Goal: Use online tool/utility: Utilize a website feature to perform a specific function

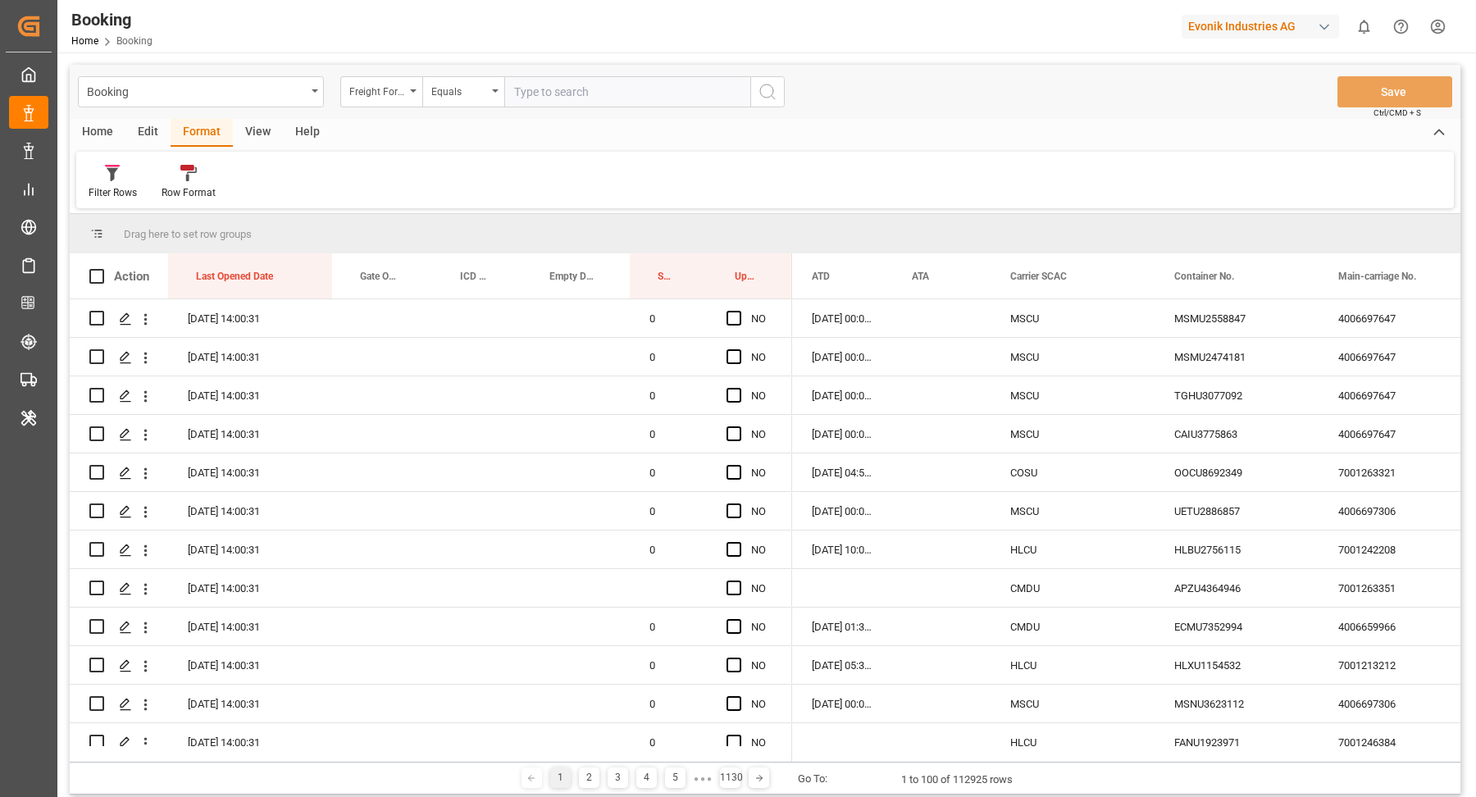
click at [1309, 28] on div "Evonik Industries AG" at bounding box center [1259, 27] width 157 height 24
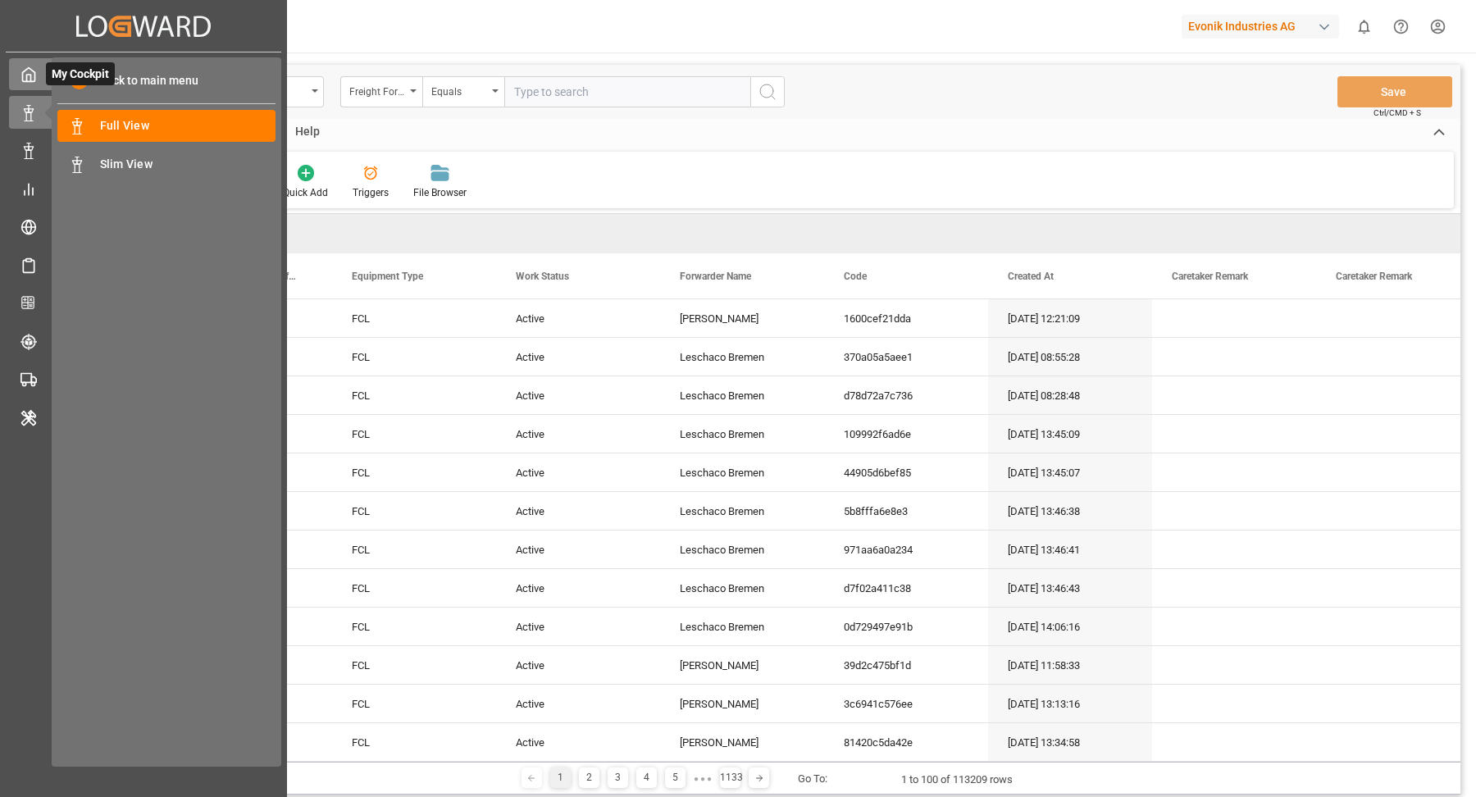
click at [41, 83] on div "My Cockpit My Cockpit" at bounding box center [143, 74] width 269 height 32
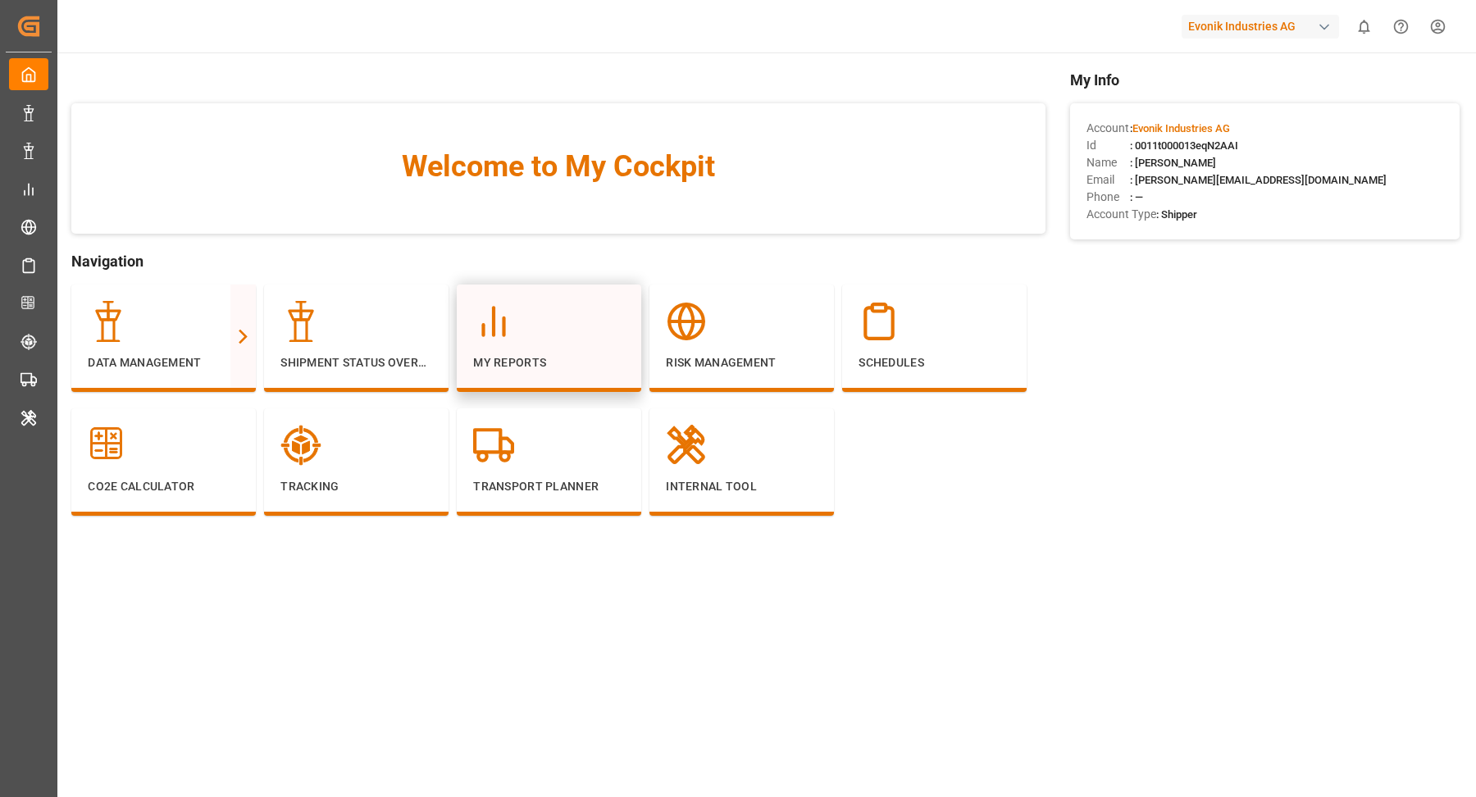
click at [544, 334] on div at bounding box center [549, 321] width 152 height 41
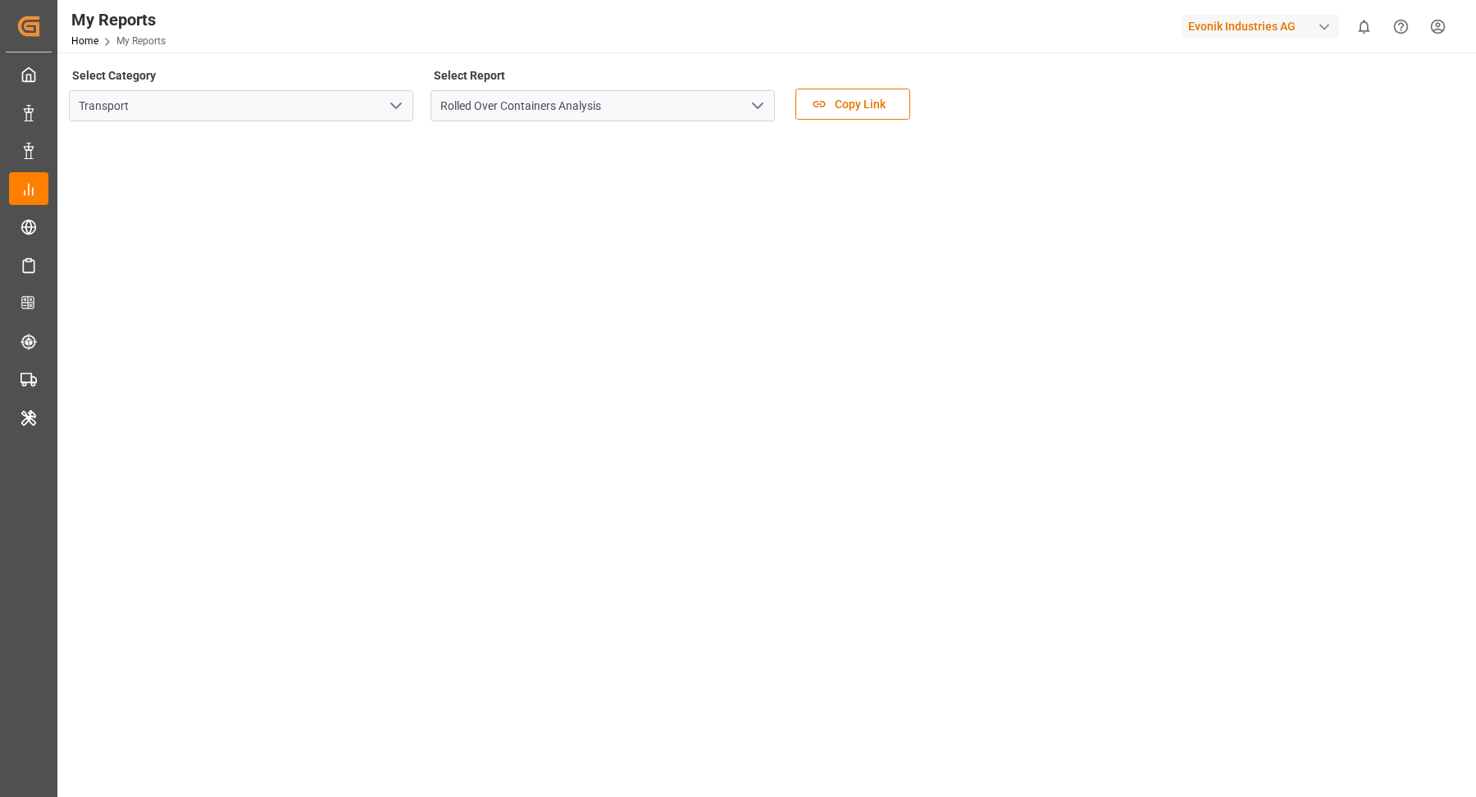
click at [402, 113] on icon "open menu" at bounding box center [396, 106] width 20 height 20
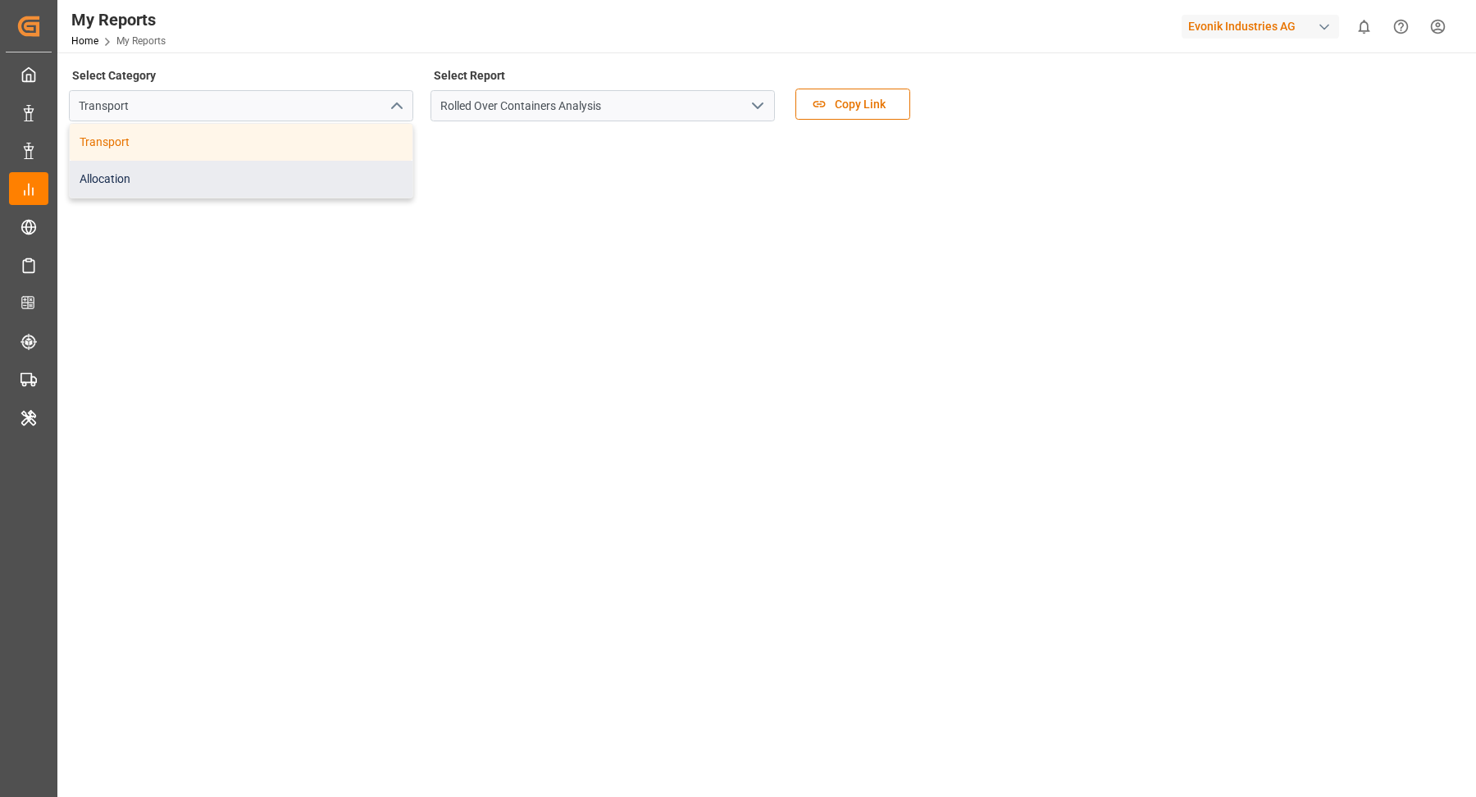
click at [221, 182] on div "Allocation" at bounding box center [241, 179] width 343 height 37
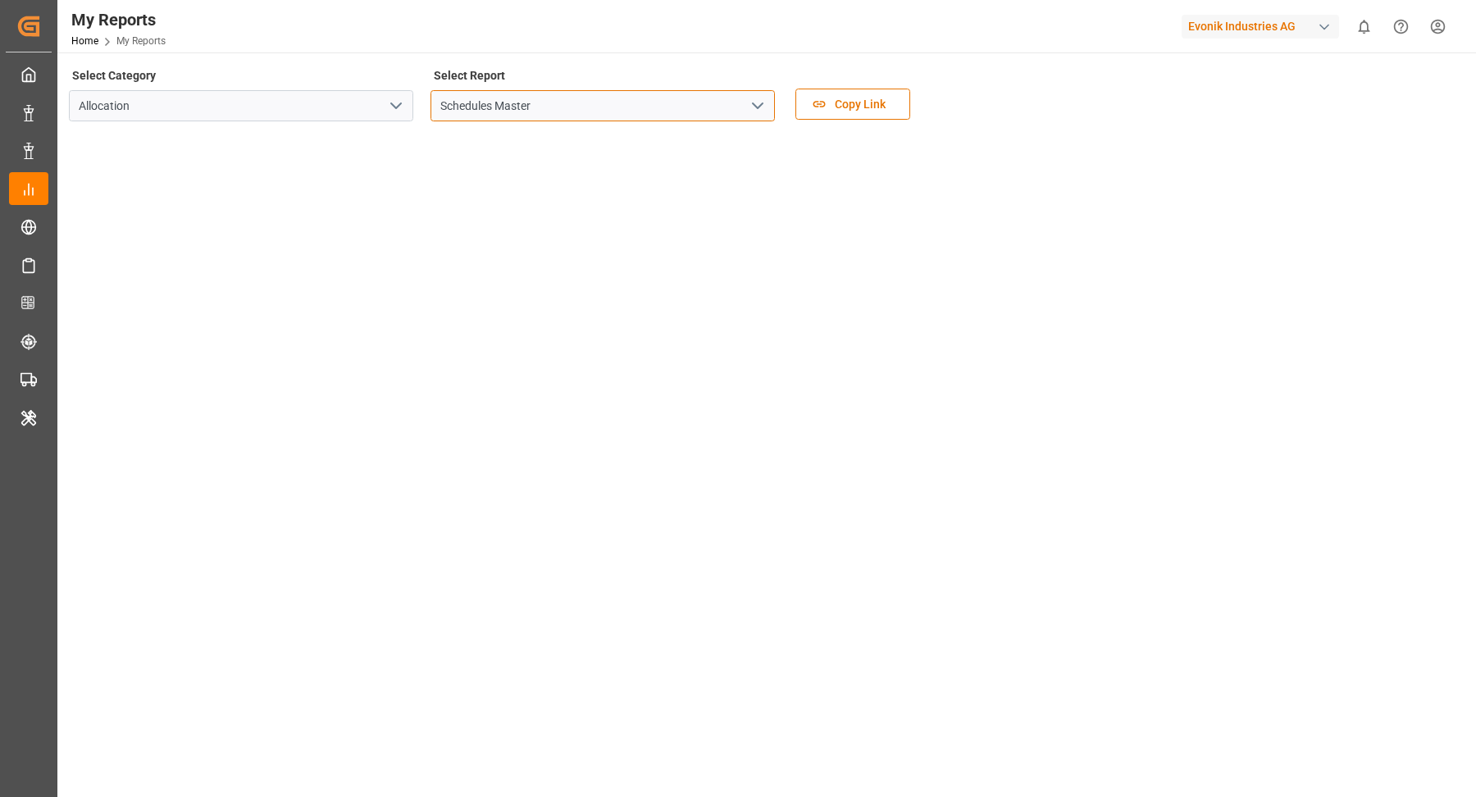
click at [742, 101] on input "Schedules Master" at bounding box center [602, 105] width 344 height 31
click at [760, 103] on icon "open menu" at bounding box center [758, 106] width 20 height 20
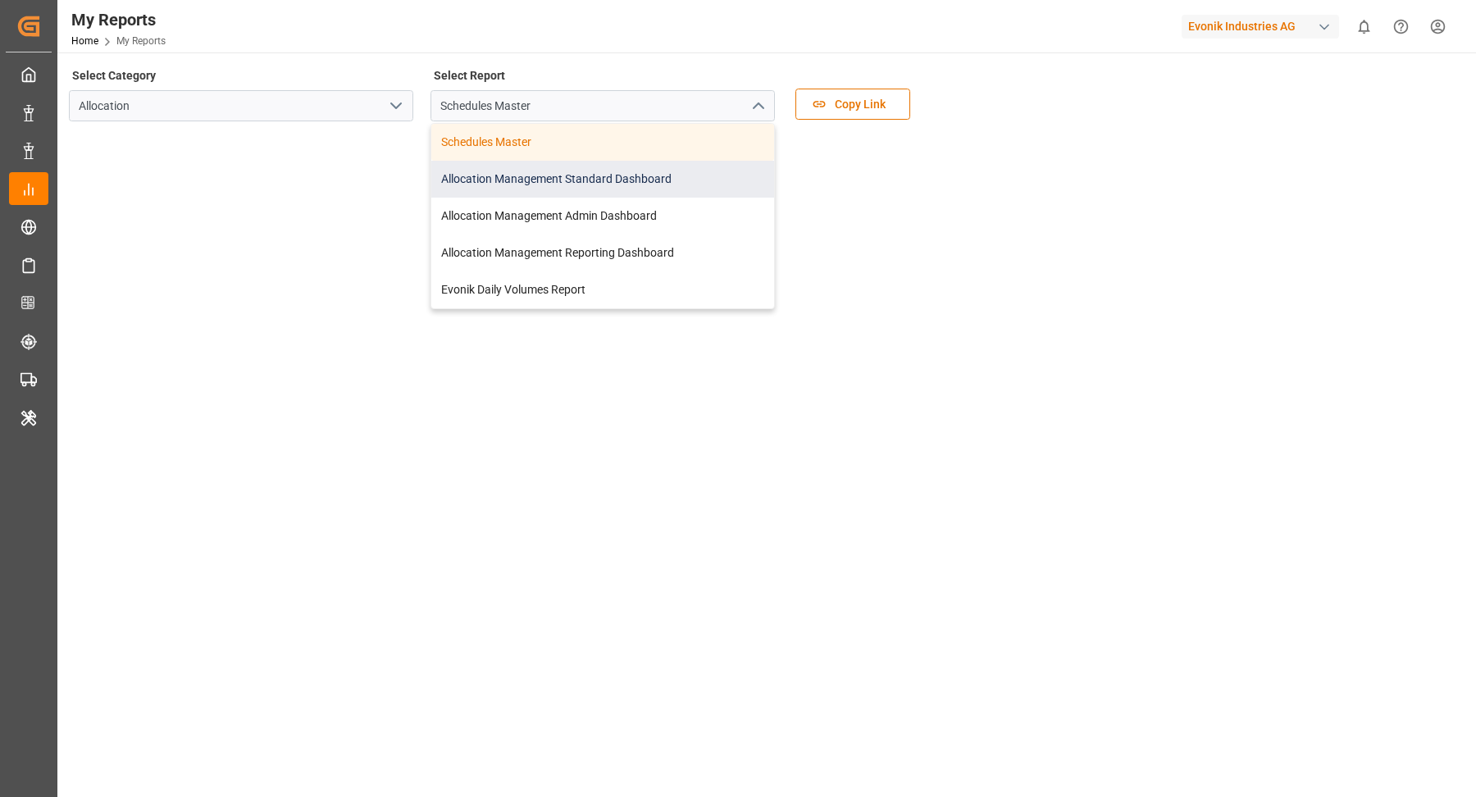
click at [644, 186] on div "Allocation Management Standard Dashboard" at bounding box center [602, 179] width 343 height 37
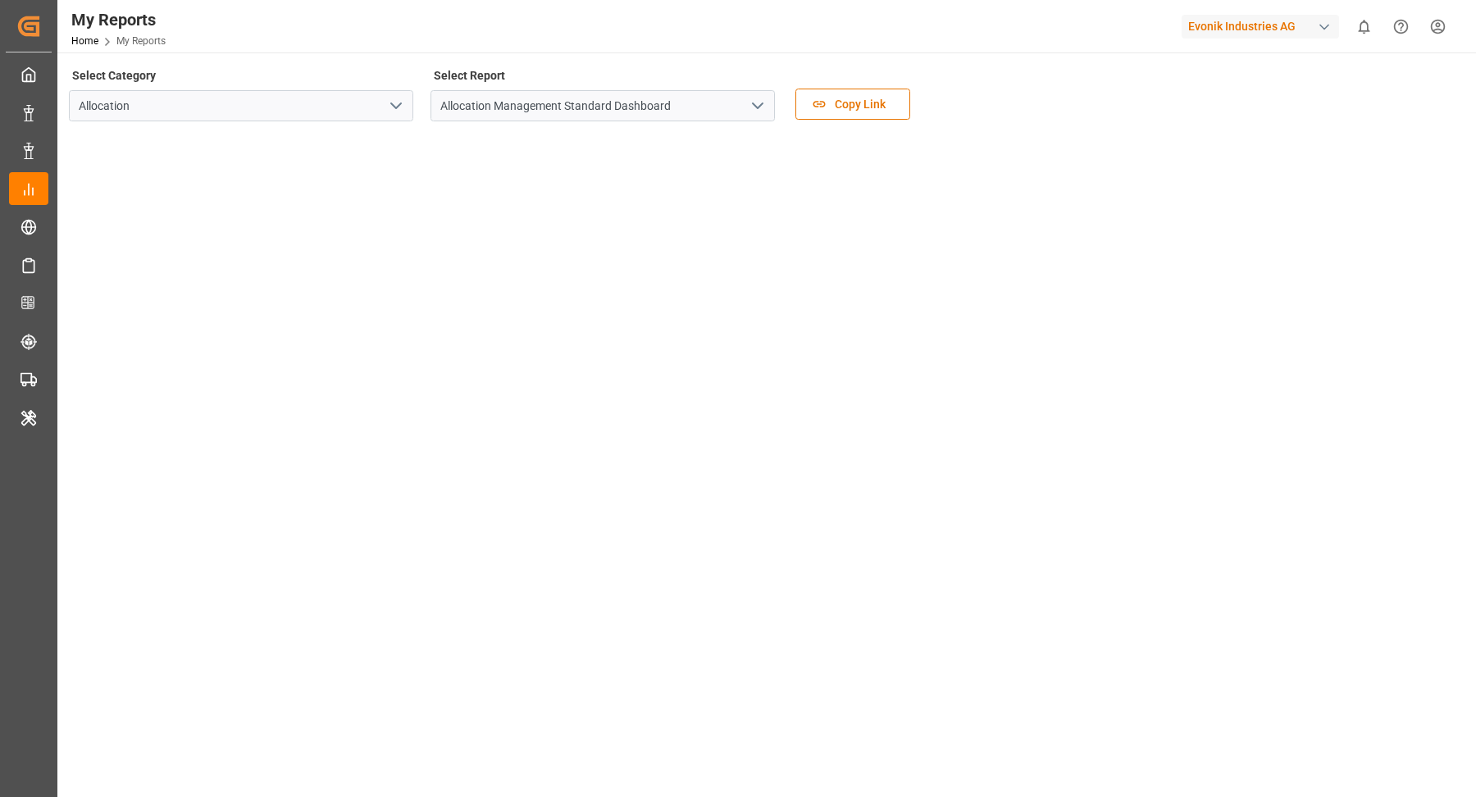
scroll to position [25, 0]
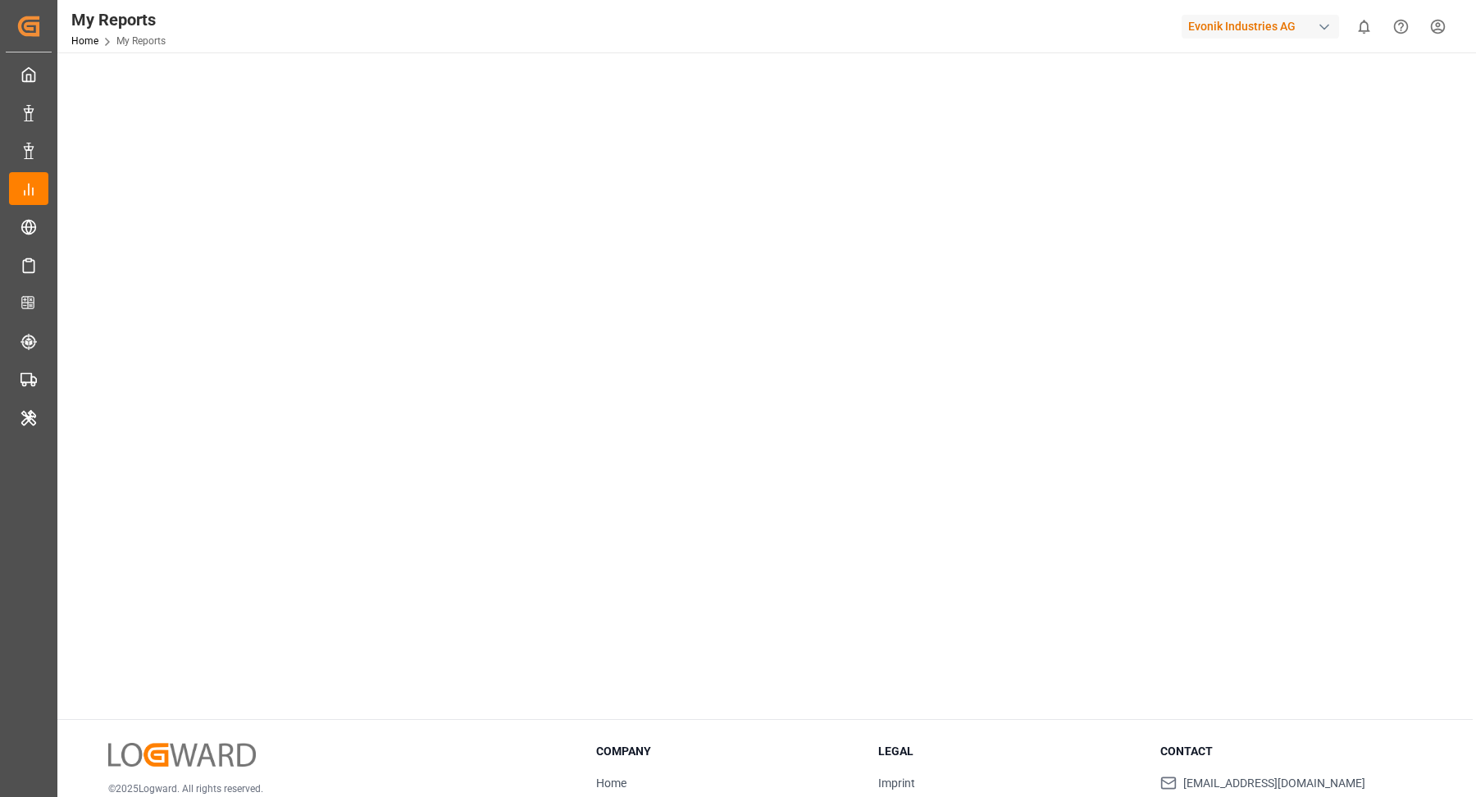
click at [1328, 28] on div "button" at bounding box center [1324, 27] width 16 height 16
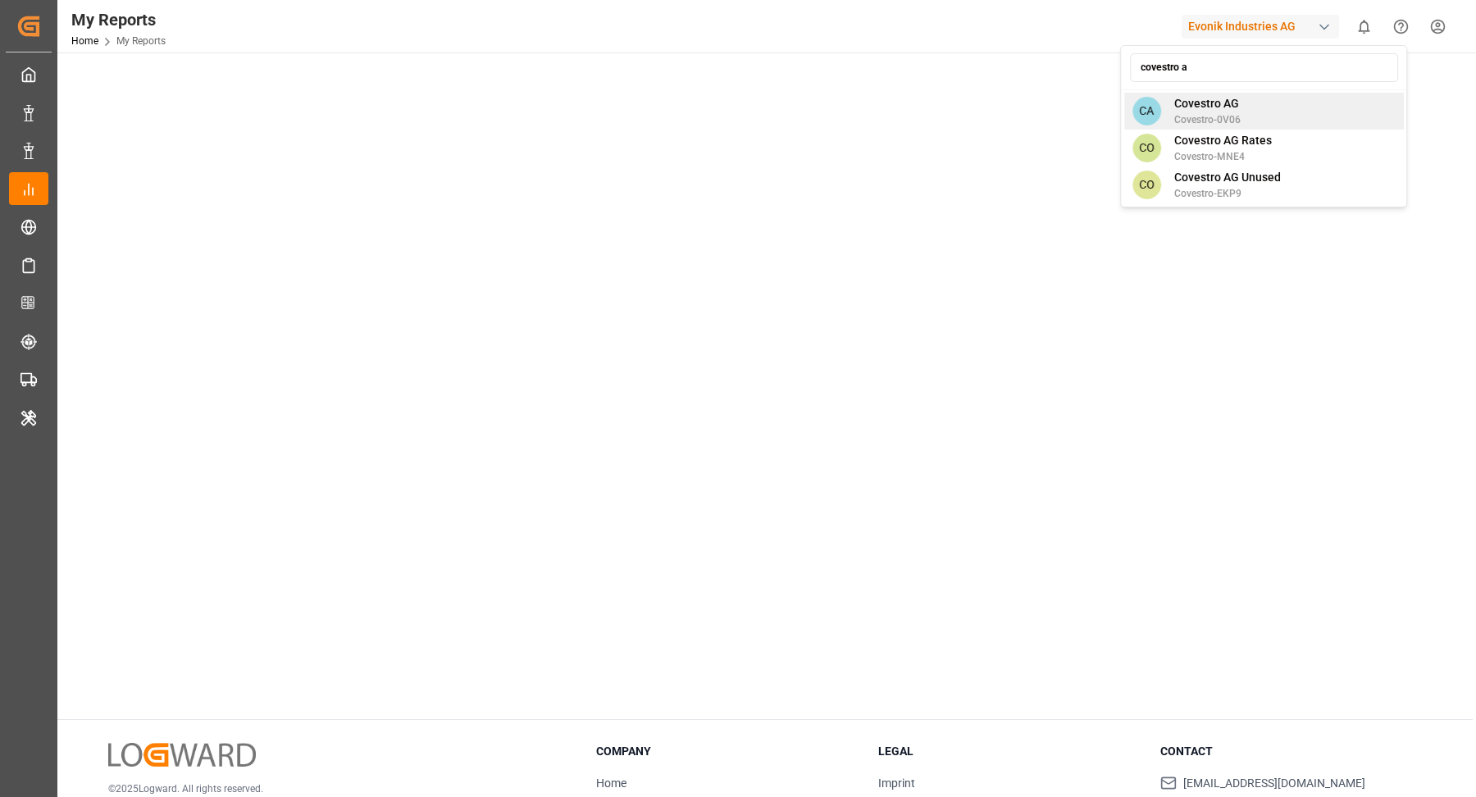
type input "covestro a"
click at [1262, 105] on div "CA Covestro AG Covestro-0V06" at bounding box center [1264, 111] width 280 height 37
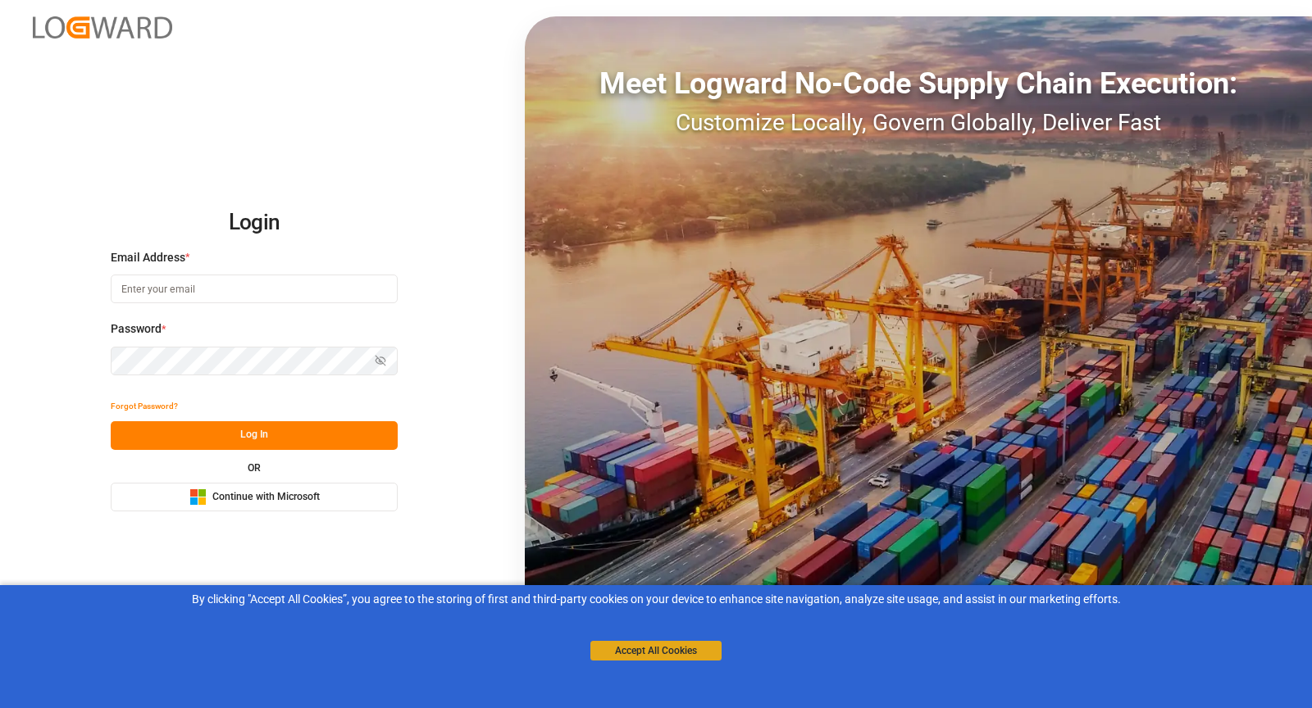
click at [679, 654] on button "Accept All Cookies" at bounding box center [655, 651] width 131 height 20
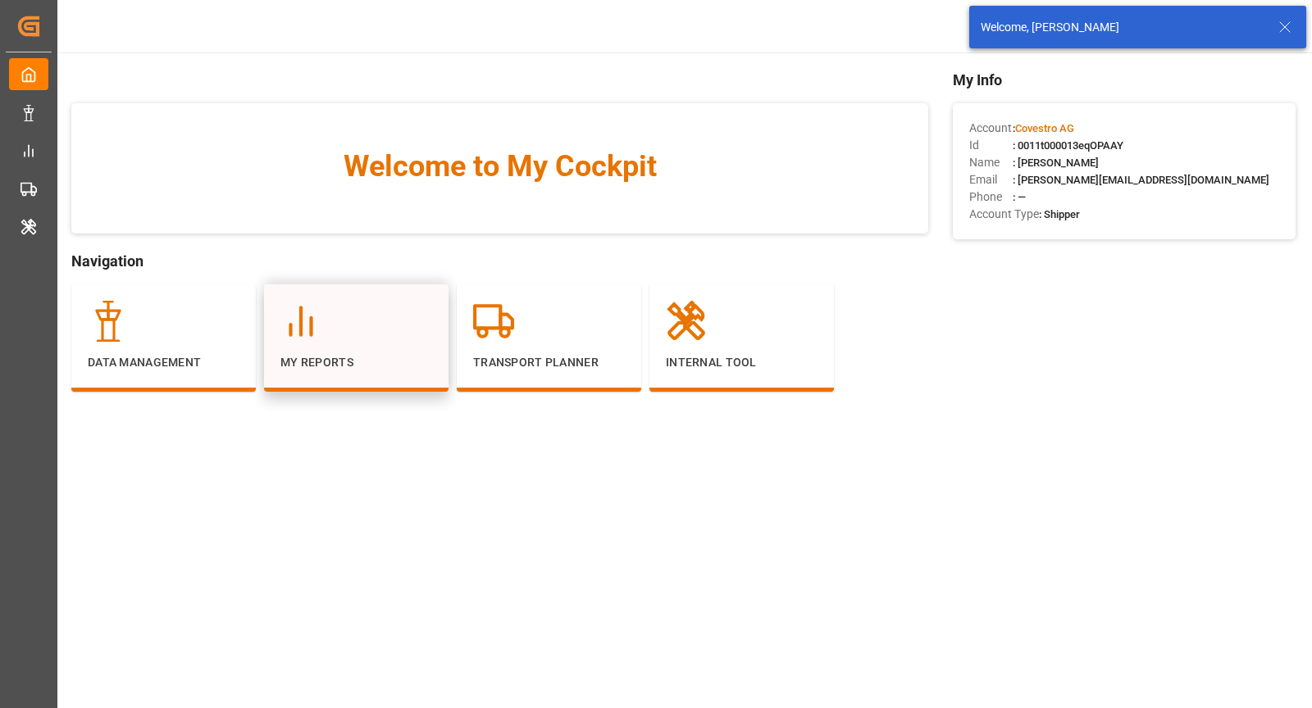
click at [333, 348] on div "My Reports" at bounding box center [356, 336] width 152 height 71
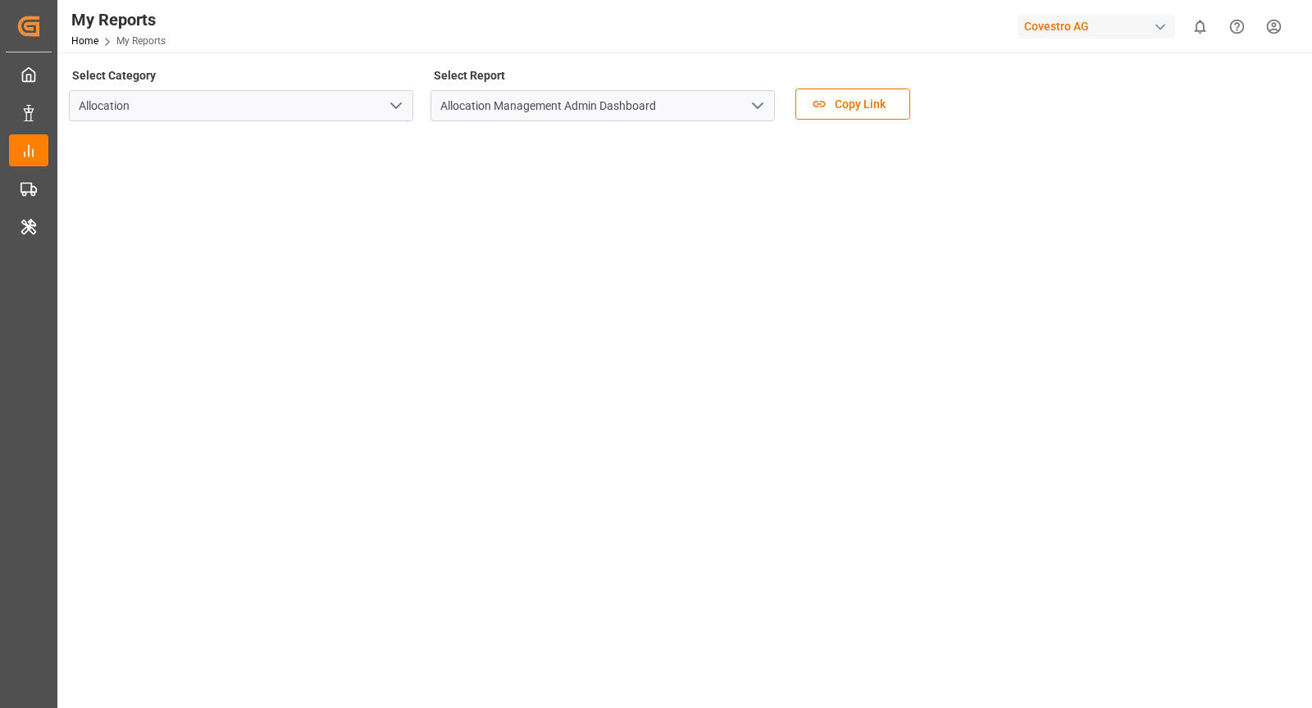
drag, startPoint x: 383, startPoint y: 106, endPoint x: 397, endPoint y: 104, distance: 14.0
click at [383, 106] on button "open menu" at bounding box center [395, 105] width 25 height 25
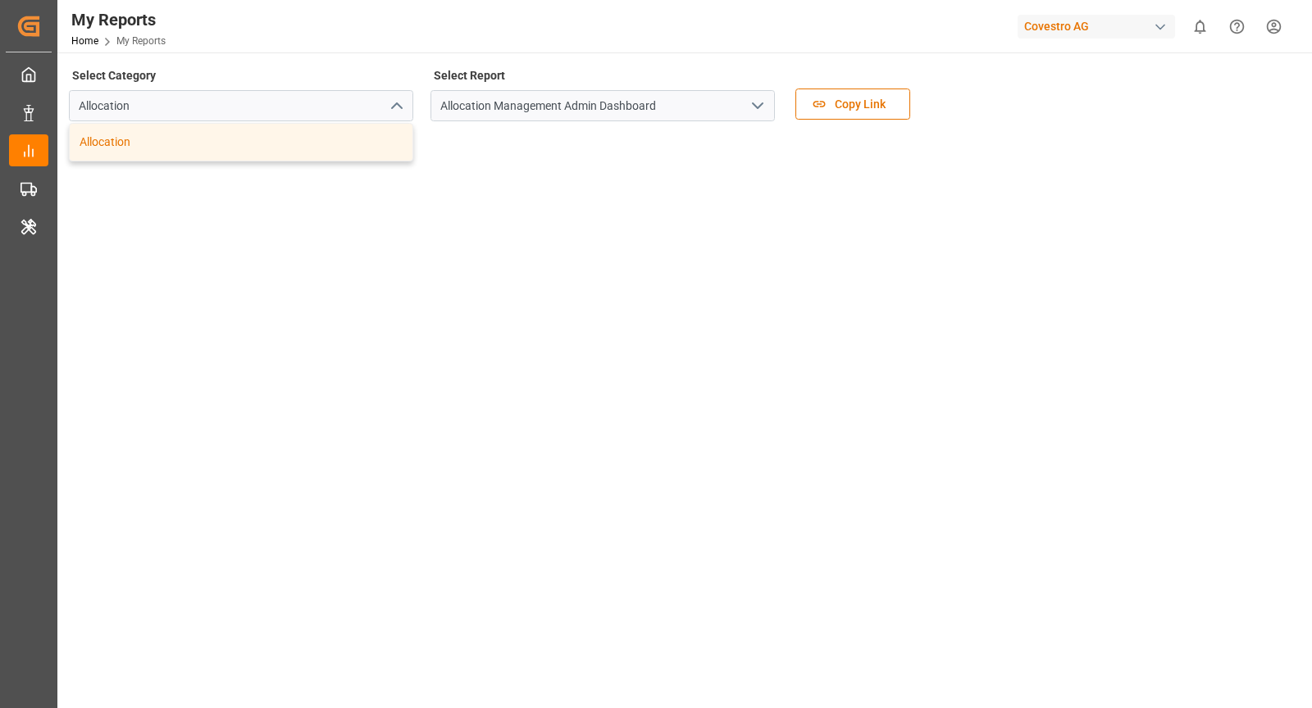
click at [299, 136] on div "Allocation" at bounding box center [241, 142] width 343 height 37
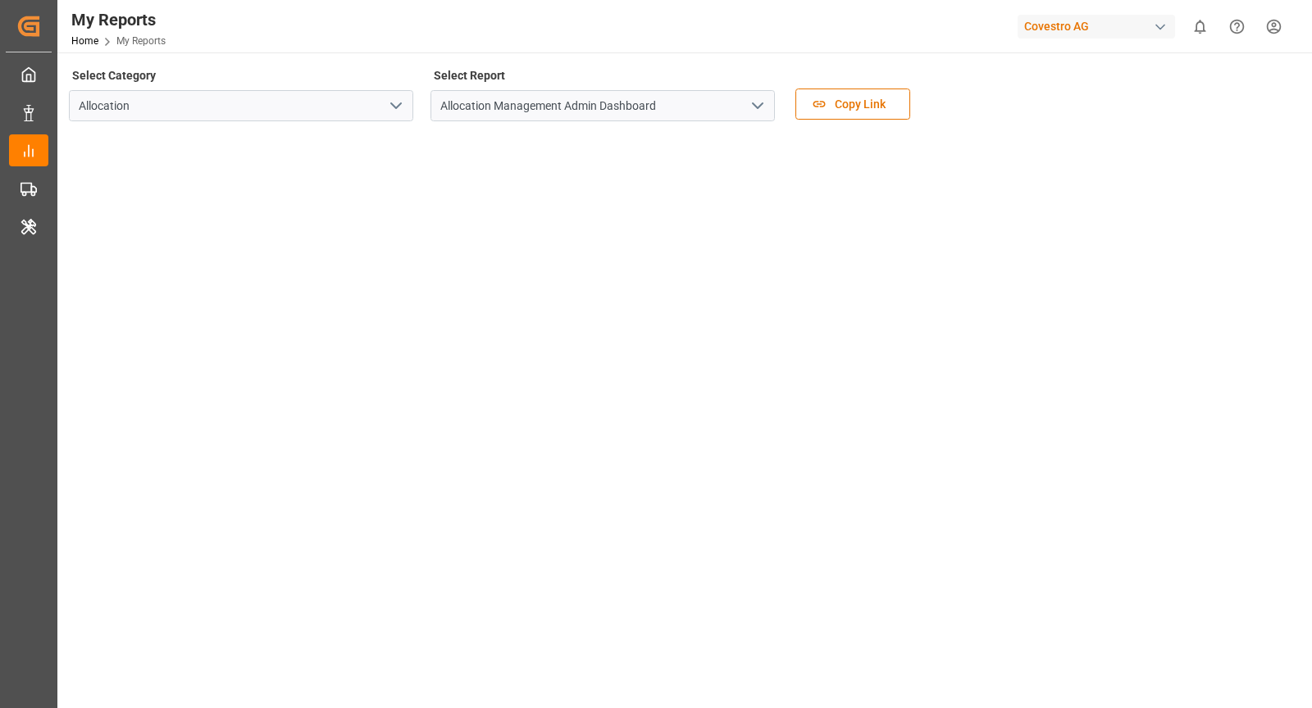
click at [763, 108] on icon "open menu" at bounding box center [758, 106] width 20 height 20
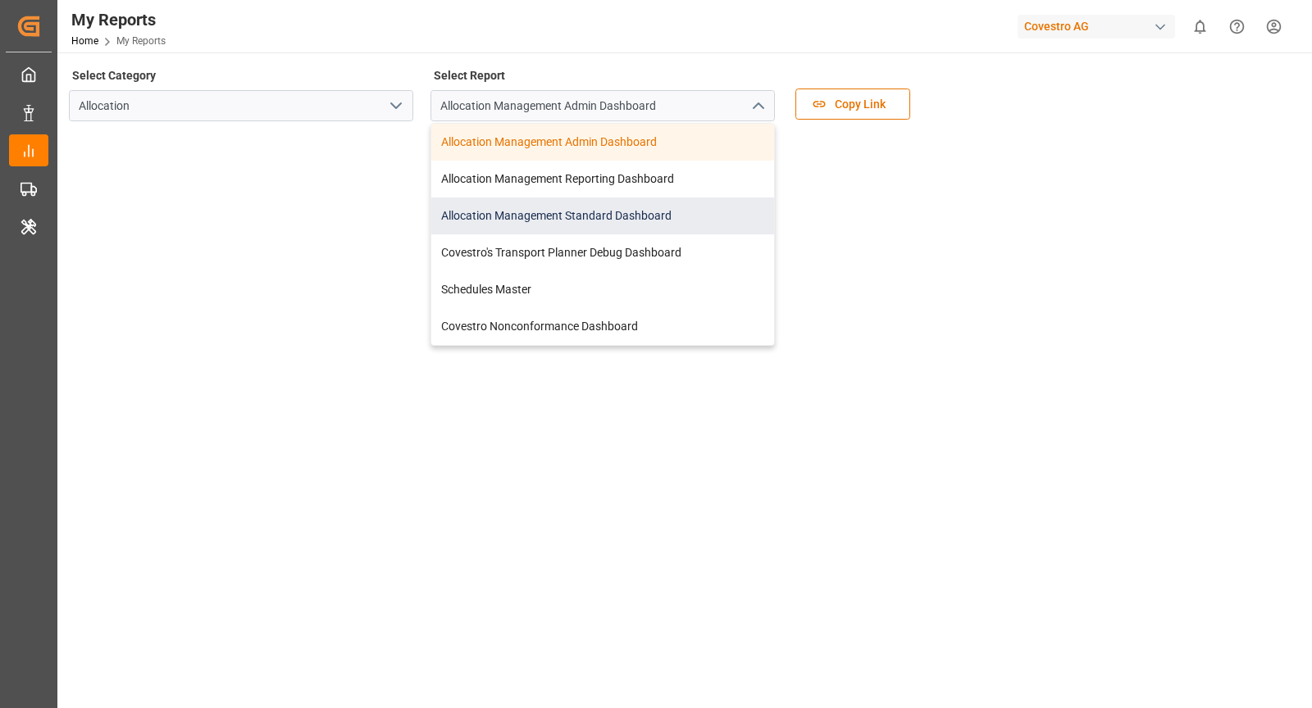
click at [605, 219] on div "Allocation Management Standard Dashboard" at bounding box center [602, 216] width 343 height 37
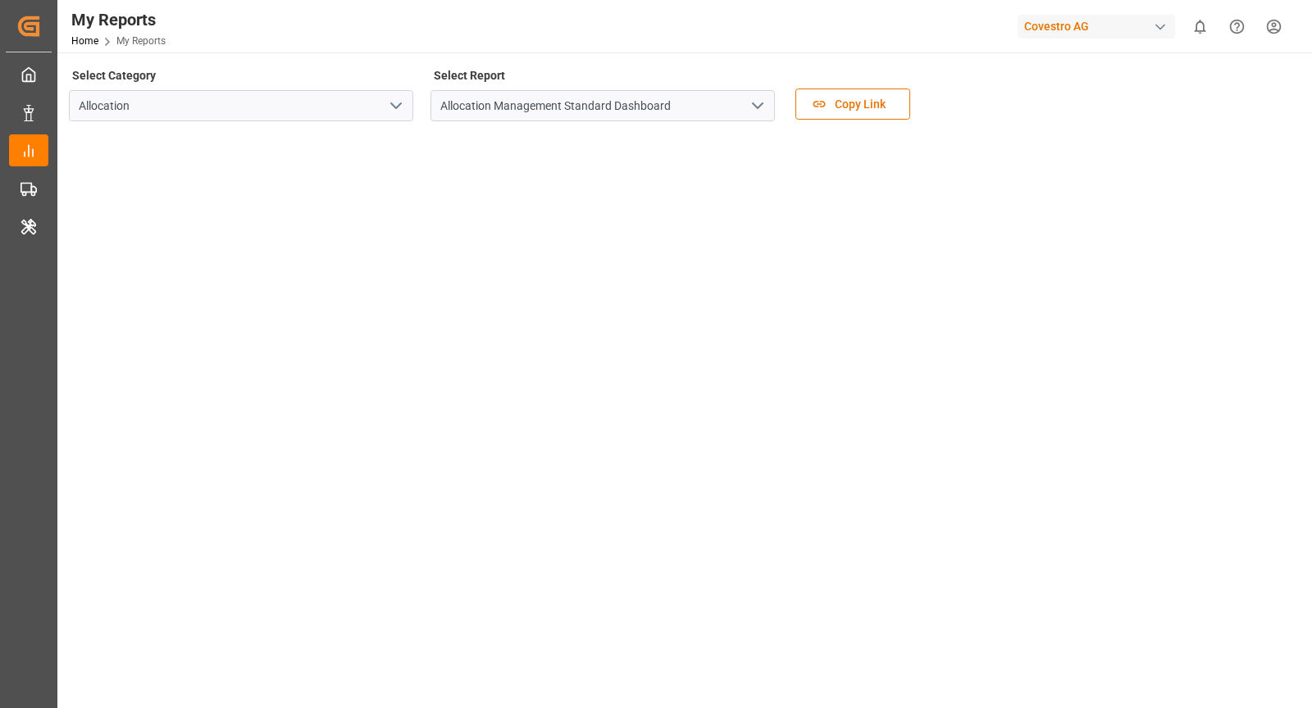
click at [896, 271] on tableau-viz at bounding box center [683, 380] width 1225 height 492
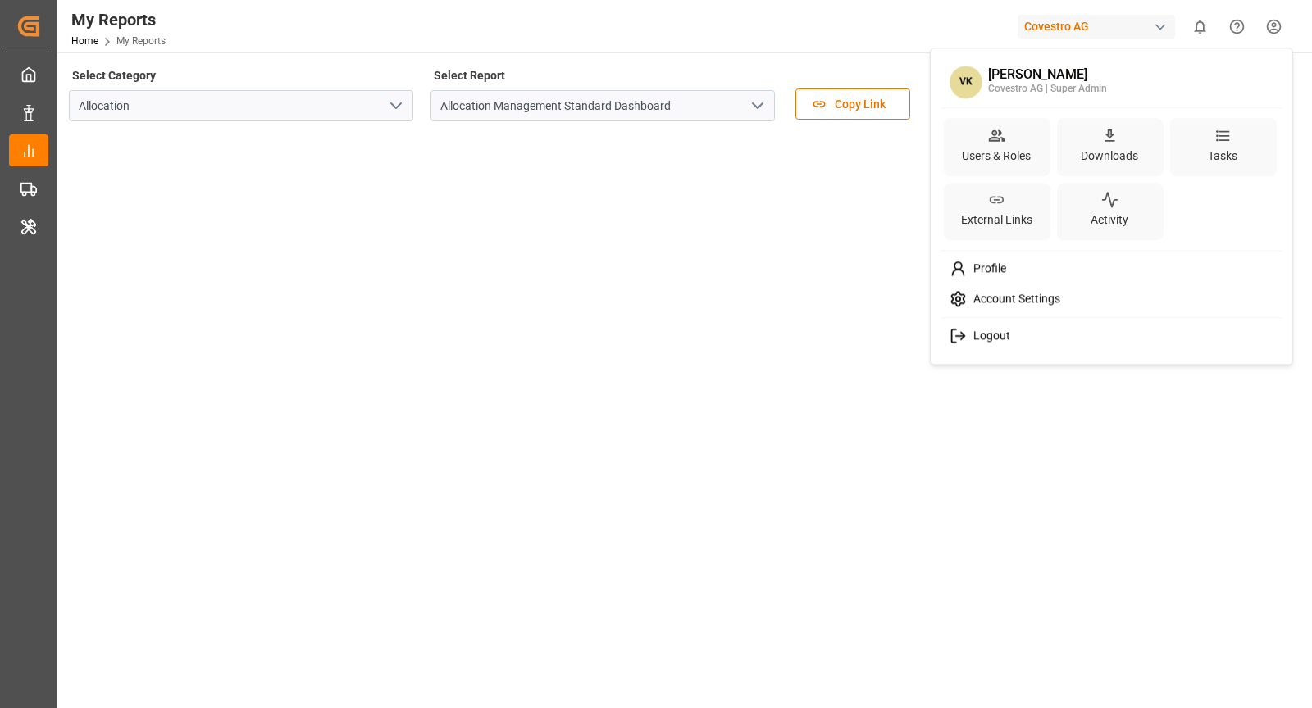
click at [1276, 27] on html "Created by potrace 1.15, written by Peter Selinger 2001-2017 Created by potrace…" at bounding box center [656, 354] width 1312 height 708
click at [1060, 71] on div "[PERSON_NAME]" at bounding box center [1047, 75] width 119 height 15
click at [1225, 144] on div "Tasks" at bounding box center [1222, 156] width 36 height 24
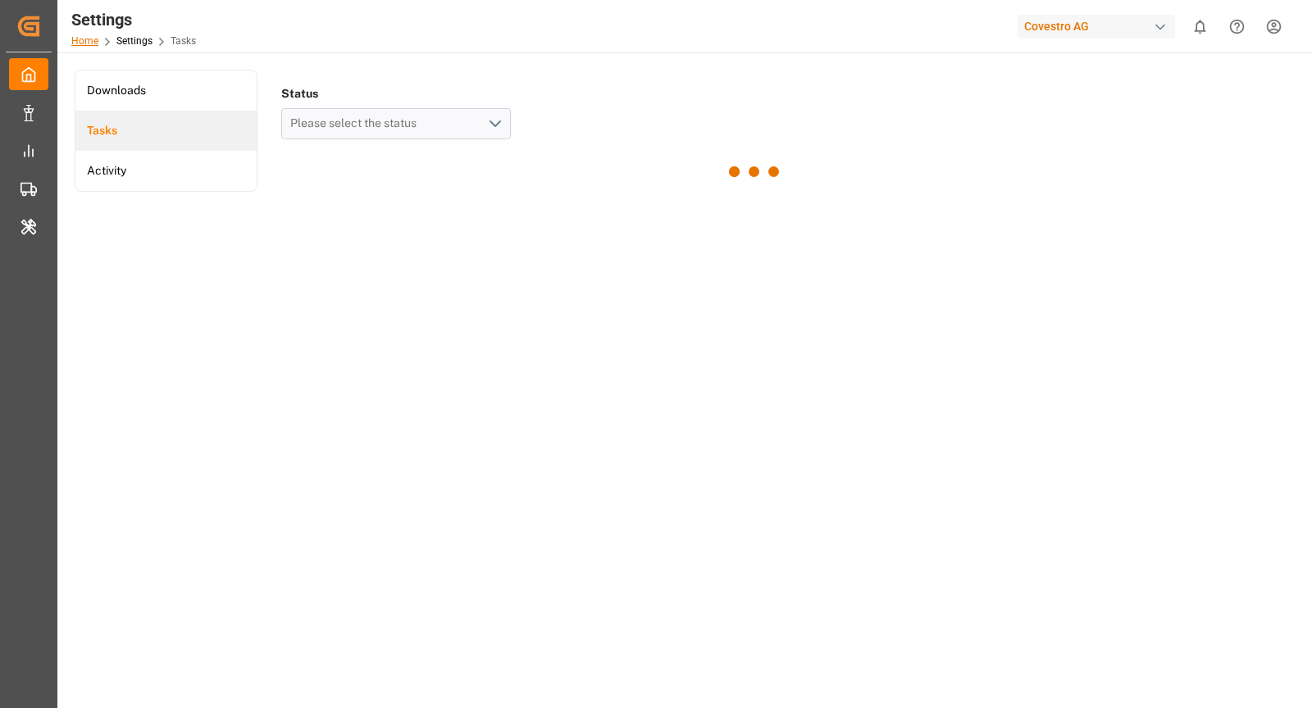
click at [80, 35] on link "Home" at bounding box center [84, 40] width 27 height 11
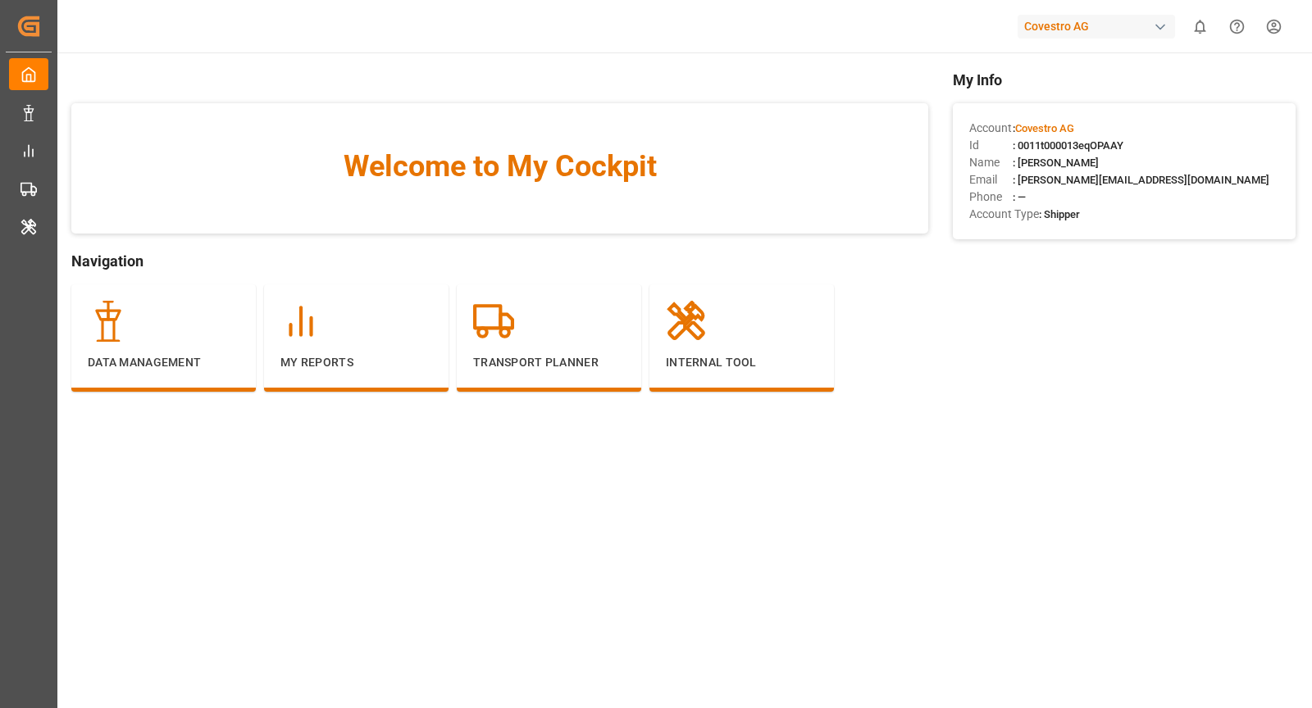
drag, startPoint x: 1021, startPoint y: 145, endPoint x: 1156, endPoint y: 150, distance: 135.4
click at [1156, 150] on div "Id : 0011t000013eqOPAAY" at bounding box center [1124, 145] width 310 height 17
copy span "0011t000013eqOPAAY"
click at [698, 316] on icon at bounding box center [686, 320] width 34 height 36
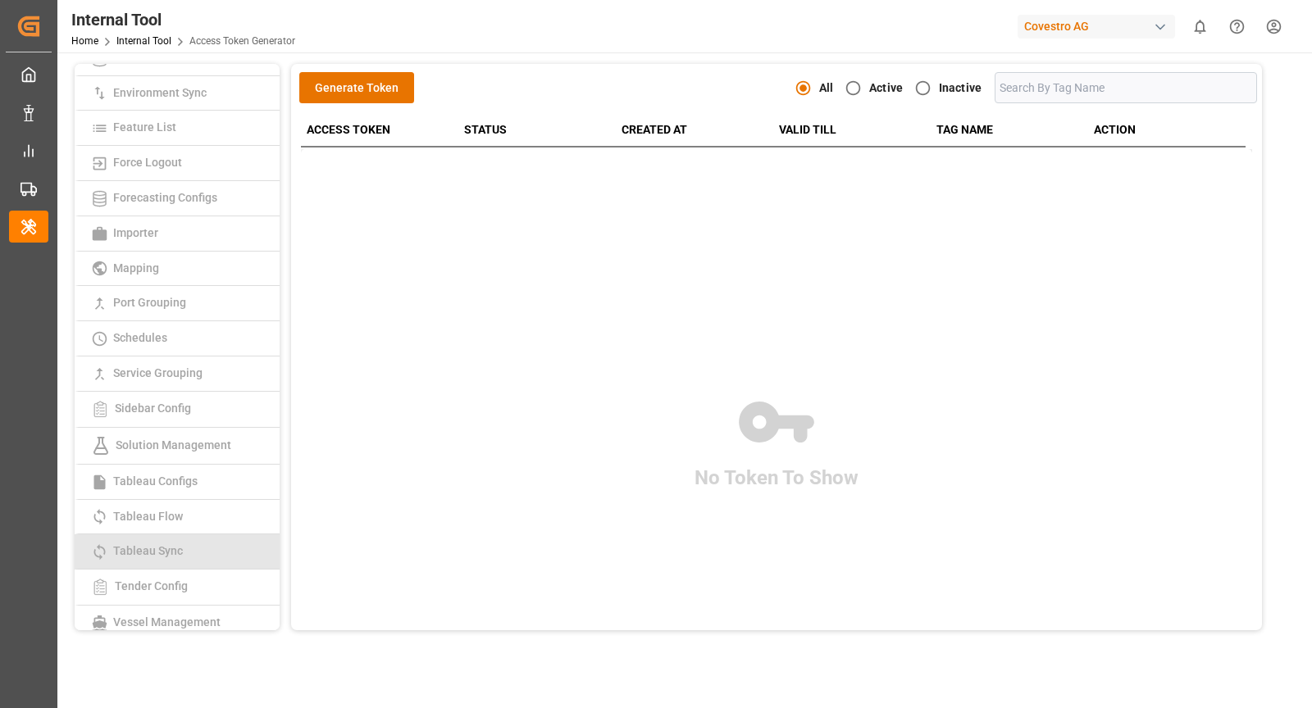
scroll to position [304, 0]
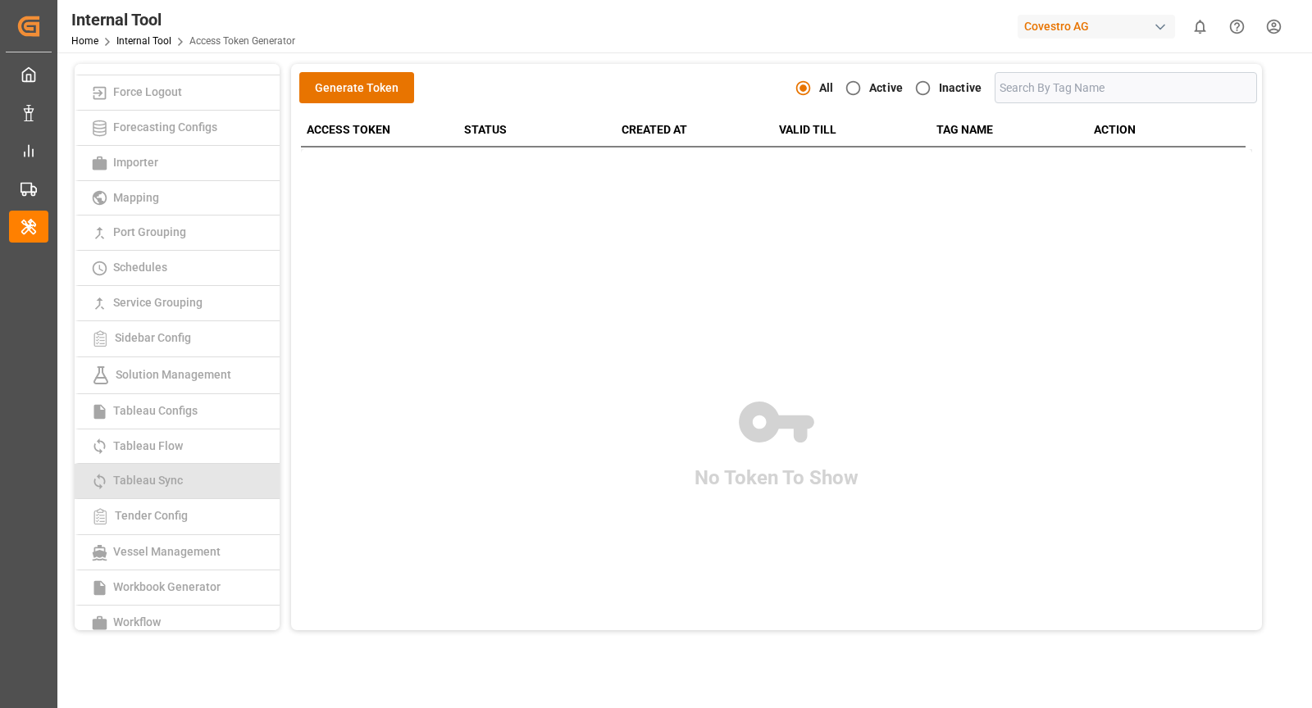
click at [194, 480] on link "Tableau Sync" at bounding box center [177, 481] width 205 height 35
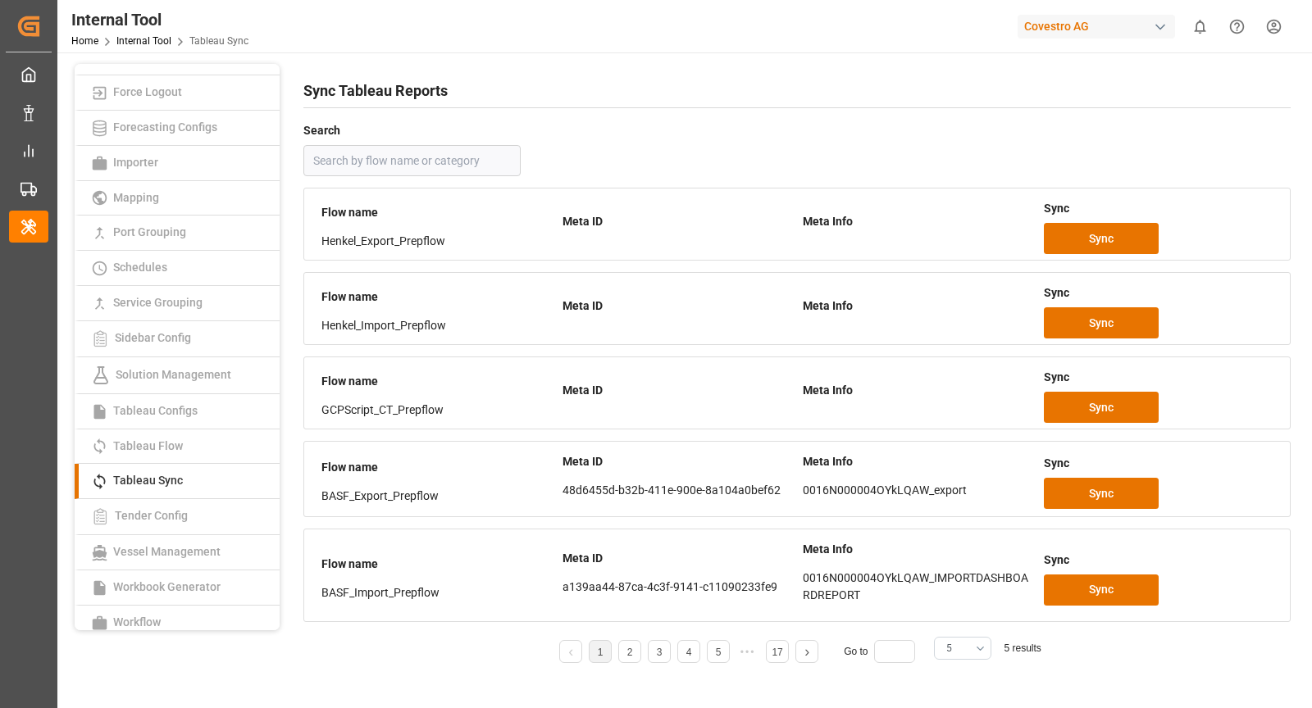
click at [970, 643] on button "5" at bounding box center [962, 648] width 57 height 23
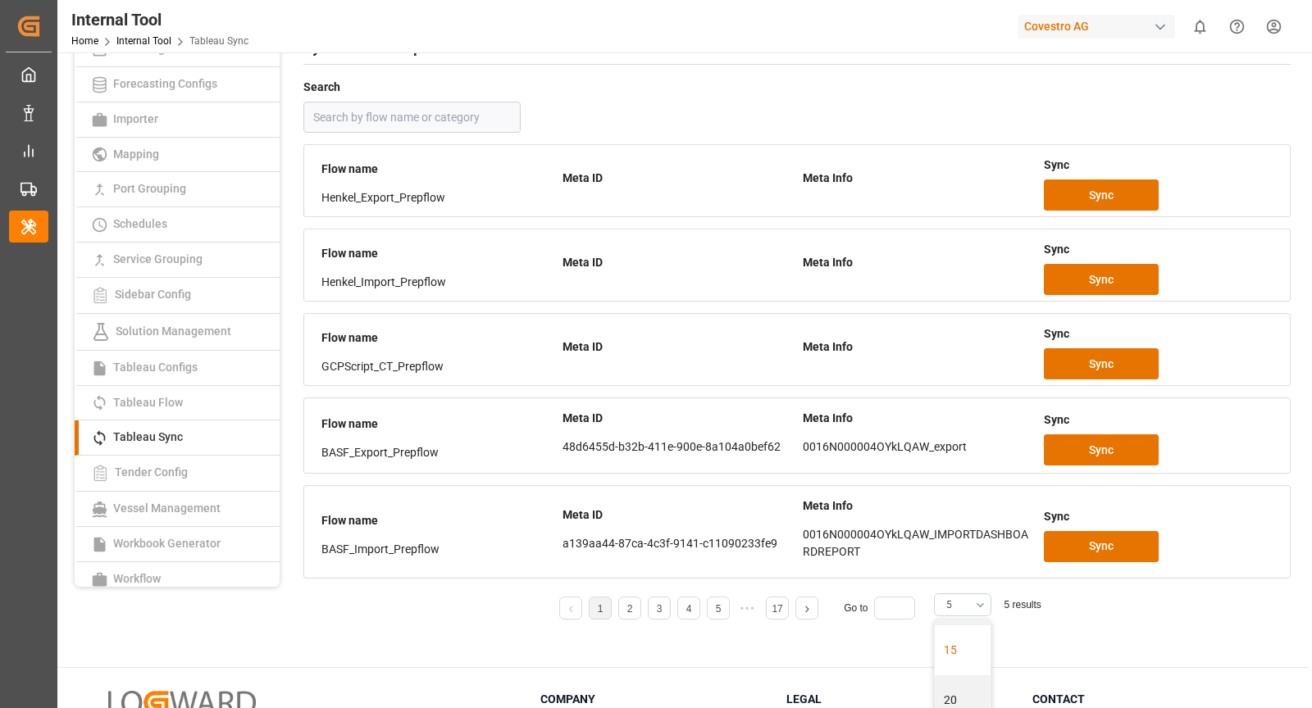
scroll to position [167, 0]
click at [958, 673] on div "25" at bounding box center [963, 677] width 56 height 50
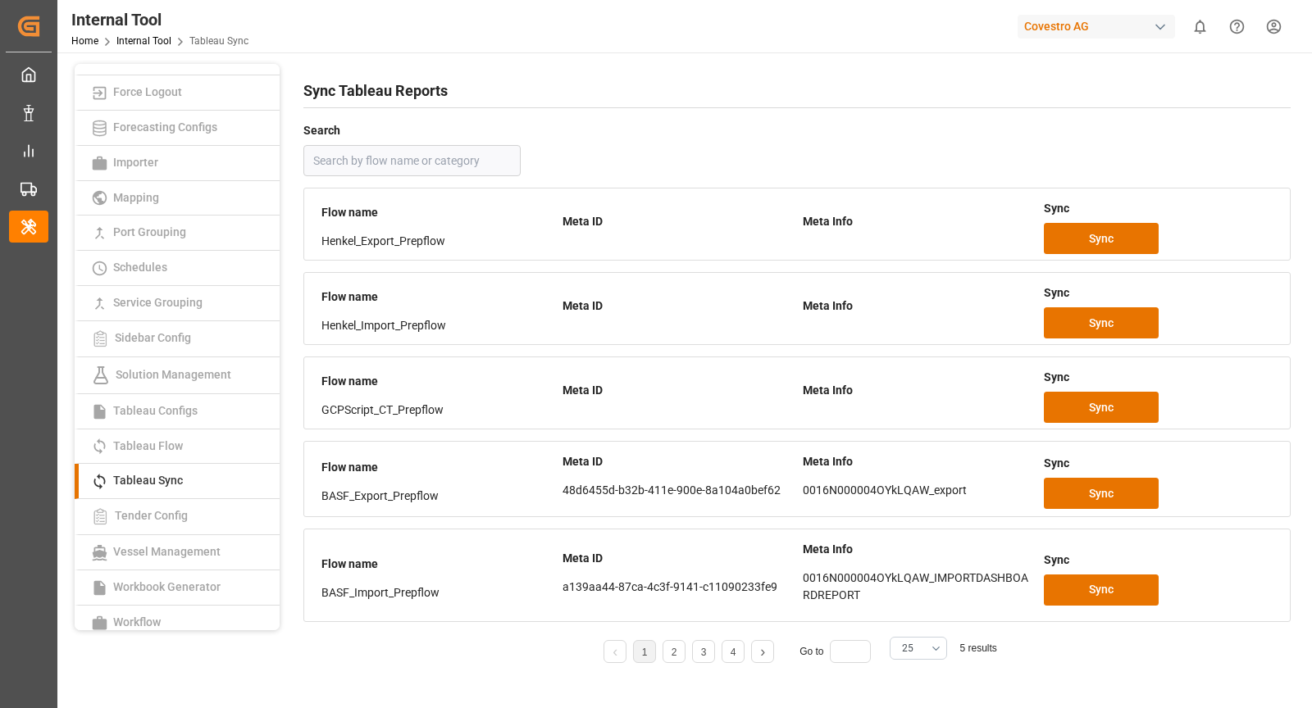
scroll to position [0, 0]
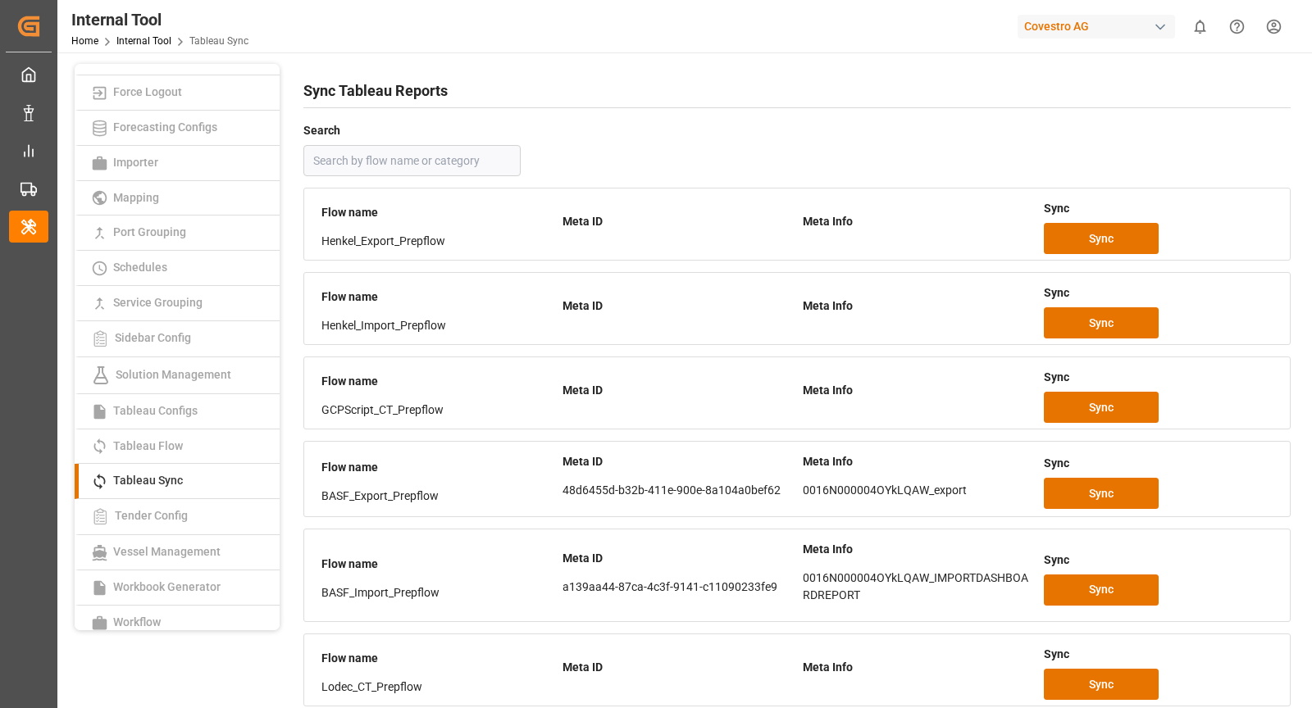
click at [453, 166] on input "text" at bounding box center [411, 160] width 217 height 31
paste input "0011t000013eqOPAAY"
type input "0011t000013eqOPAAY"
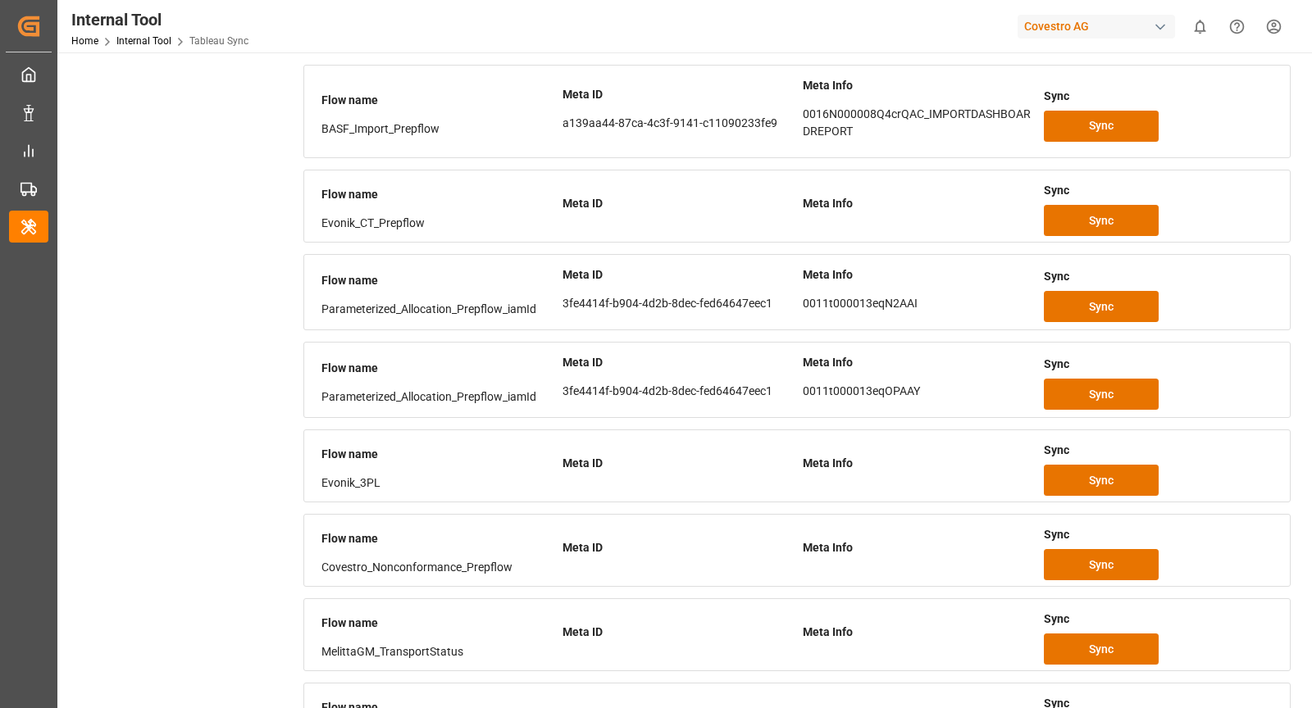
scroll to position [946, 0]
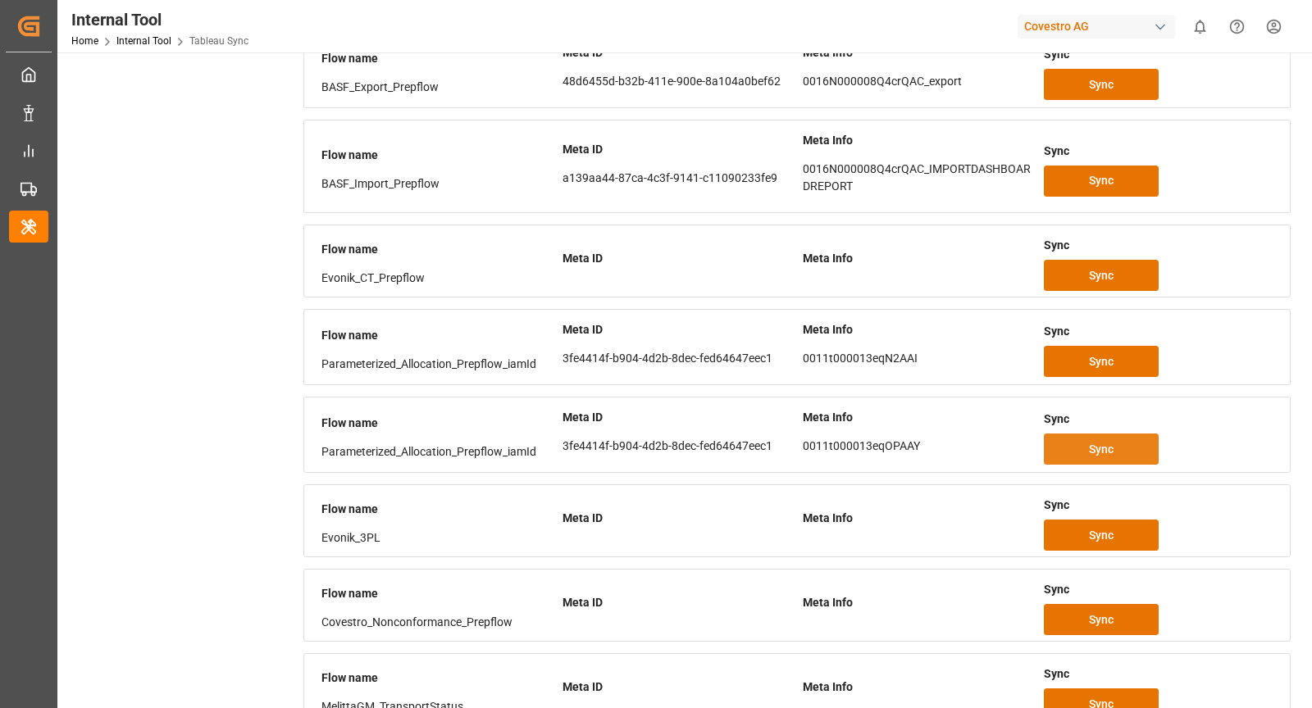
click at [1106, 441] on span "Sync" at bounding box center [1101, 449] width 25 height 17
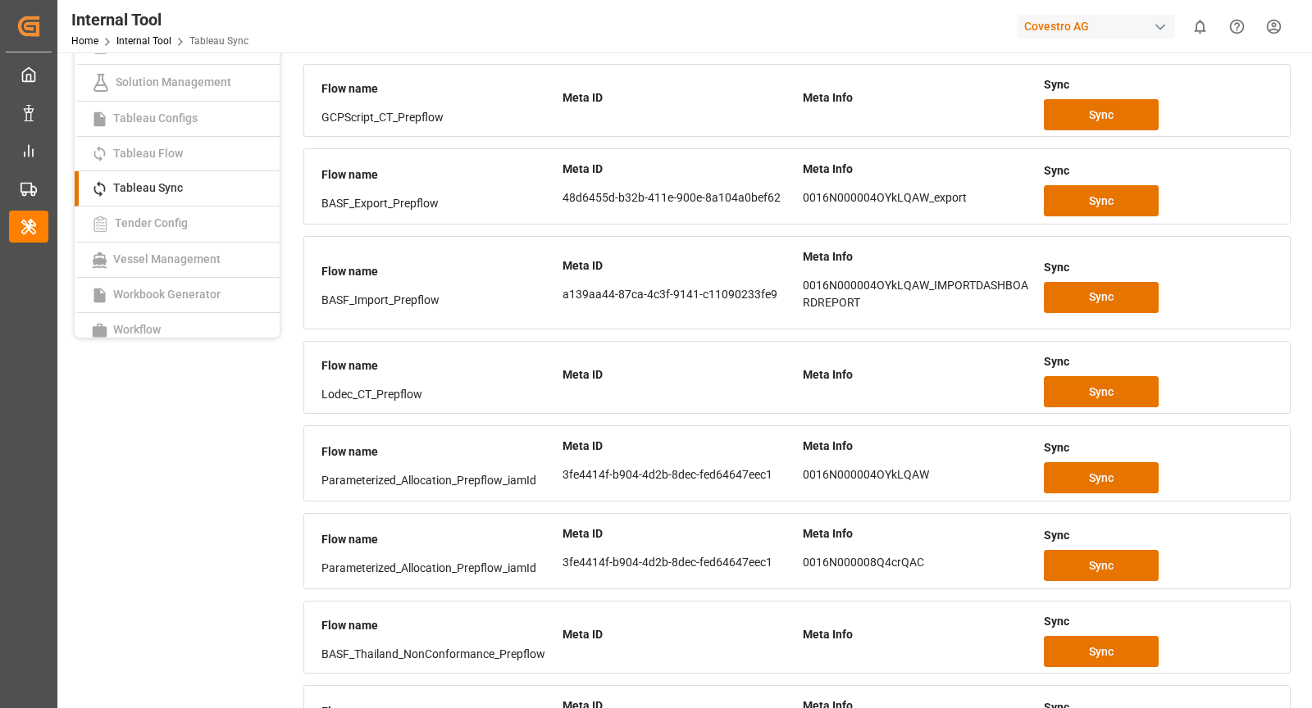
scroll to position [0, 0]
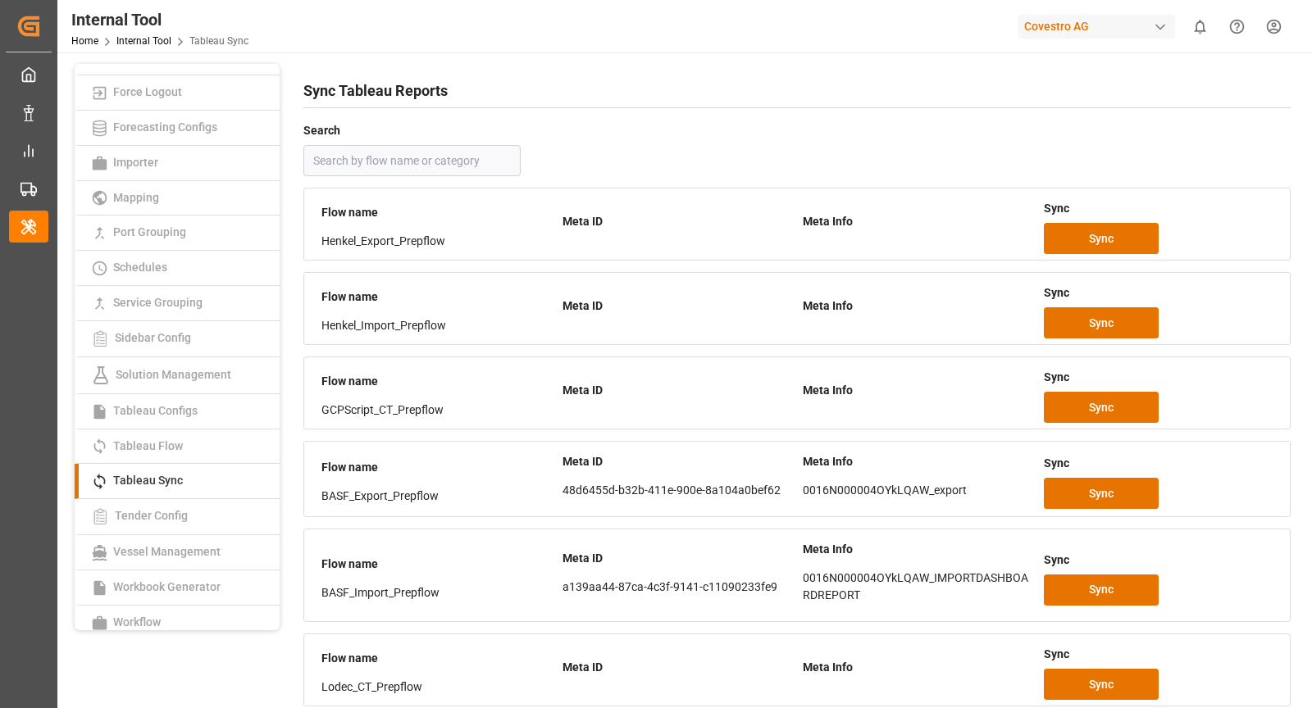
click at [1170, 27] on div "Covestro AG" at bounding box center [1095, 27] width 157 height 24
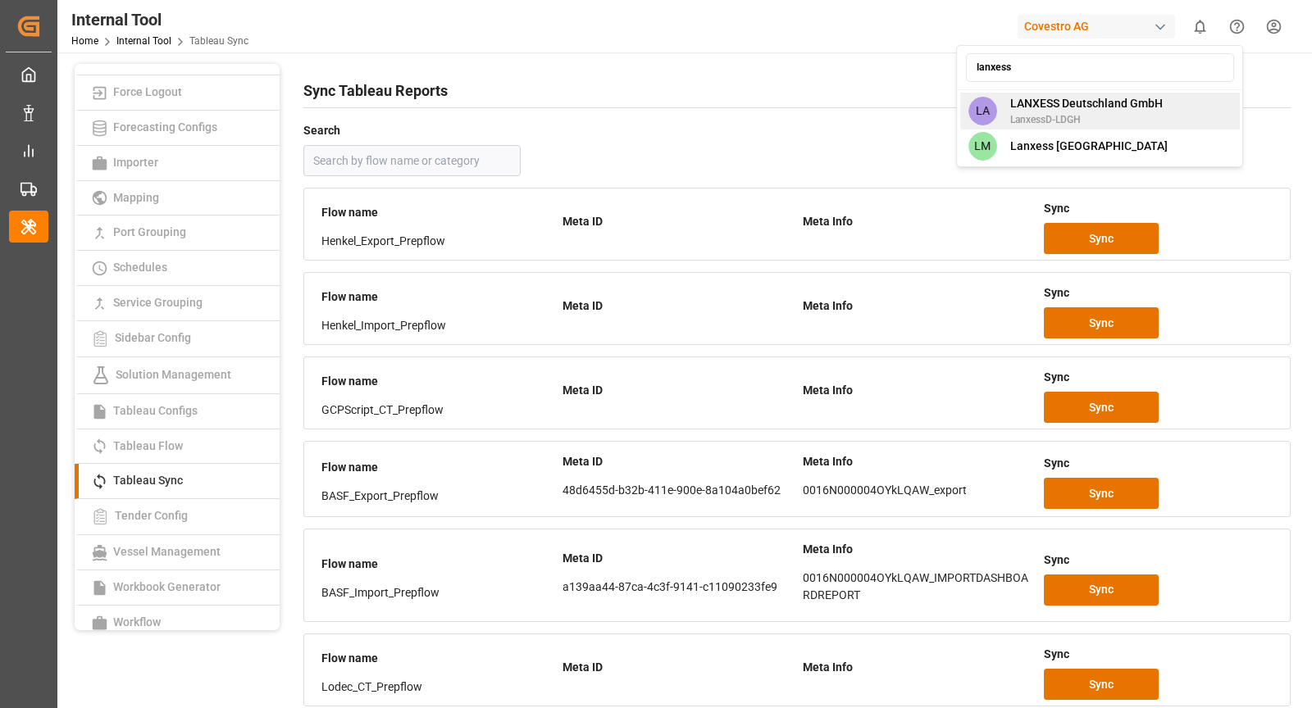
type input "lanxess"
click at [1151, 111] on span "LANXESS Deutschland GmbH" at bounding box center [1086, 103] width 152 height 17
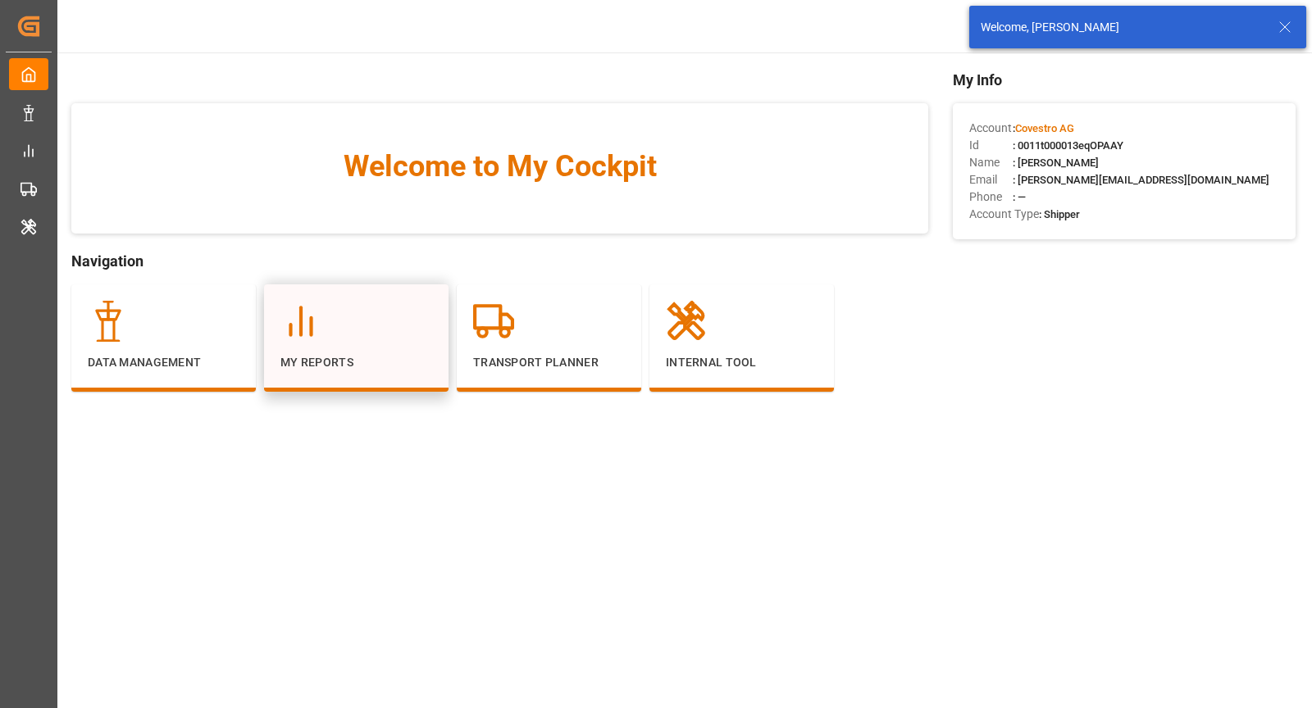
click at [322, 327] on div at bounding box center [356, 321] width 152 height 41
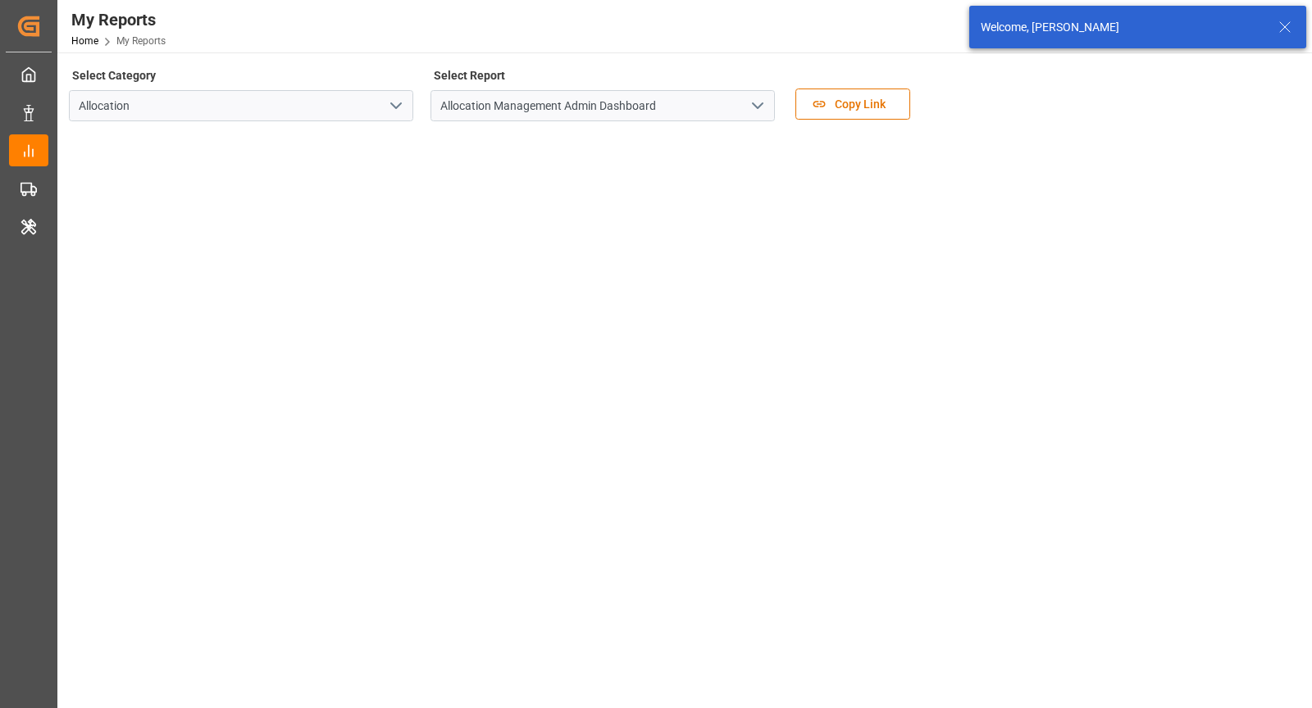
click at [1282, 21] on icon at bounding box center [1285, 27] width 20 height 20
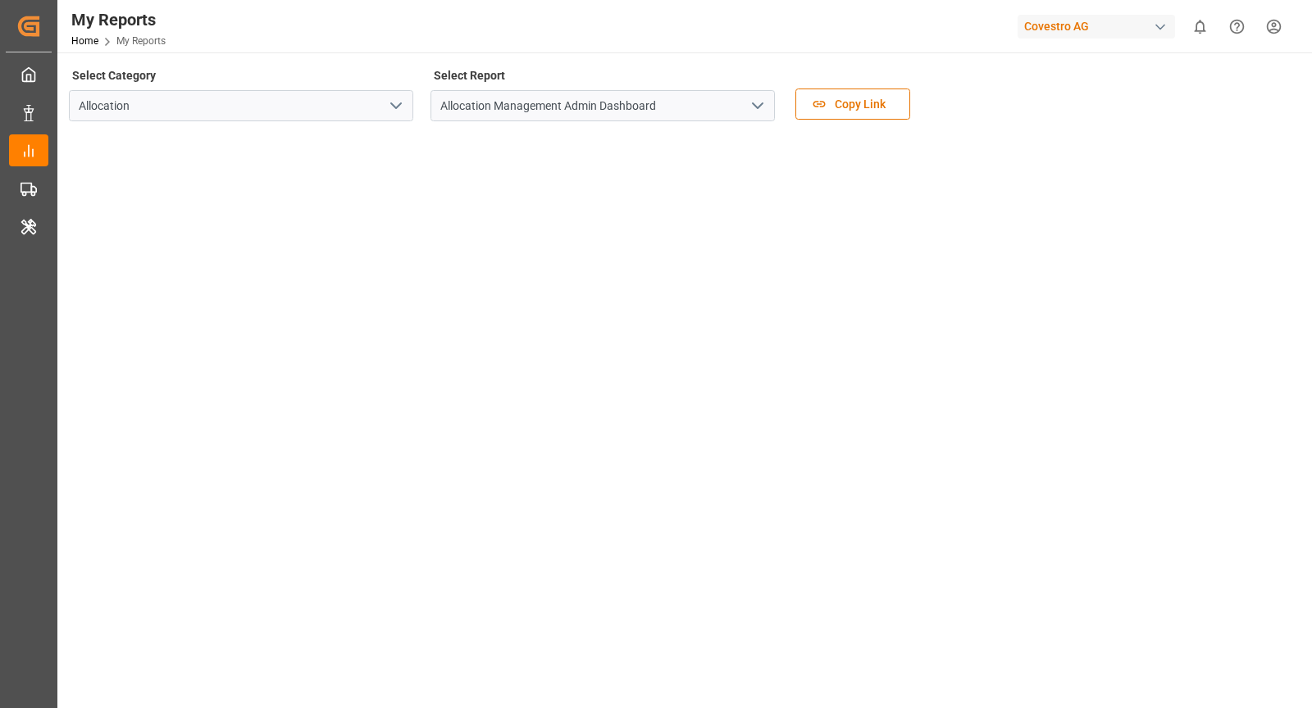
click at [760, 103] on icon "open menu" at bounding box center [758, 106] width 20 height 20
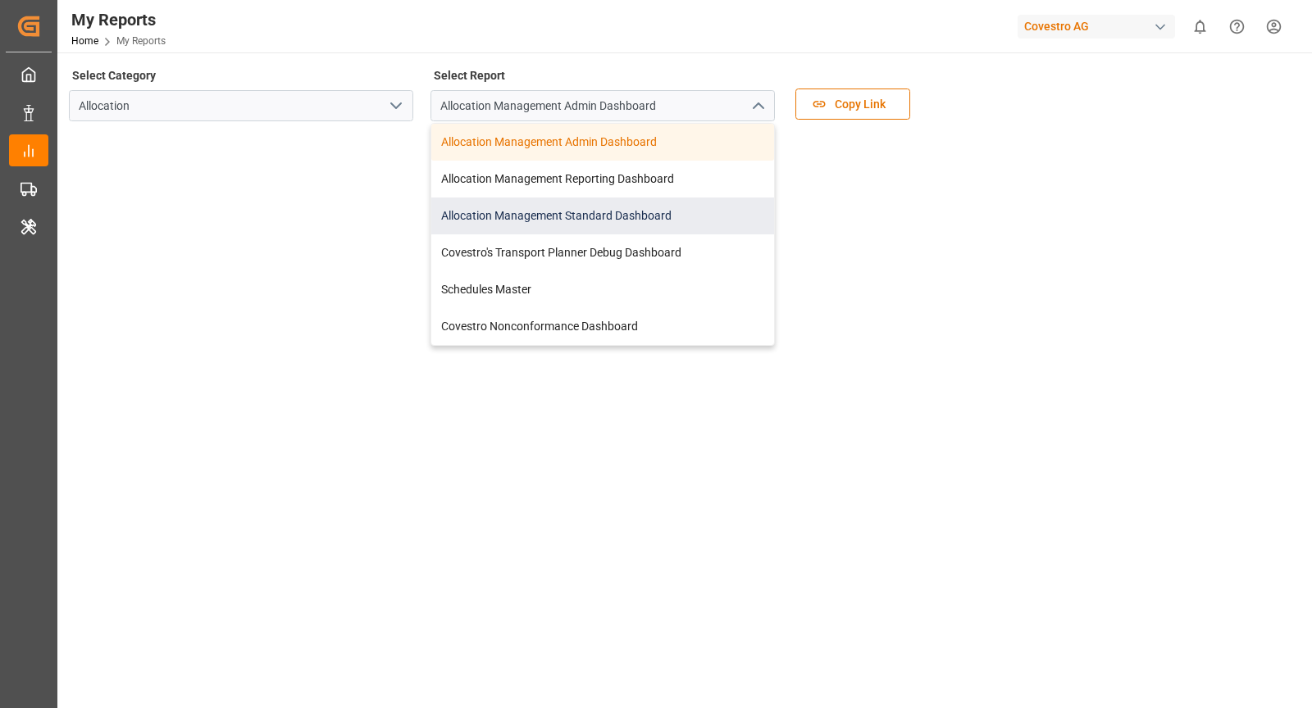
click at [672, 218] on div "Allocation Management Standard Dashboard" at bounding box center [602, 216] width 343 height 37
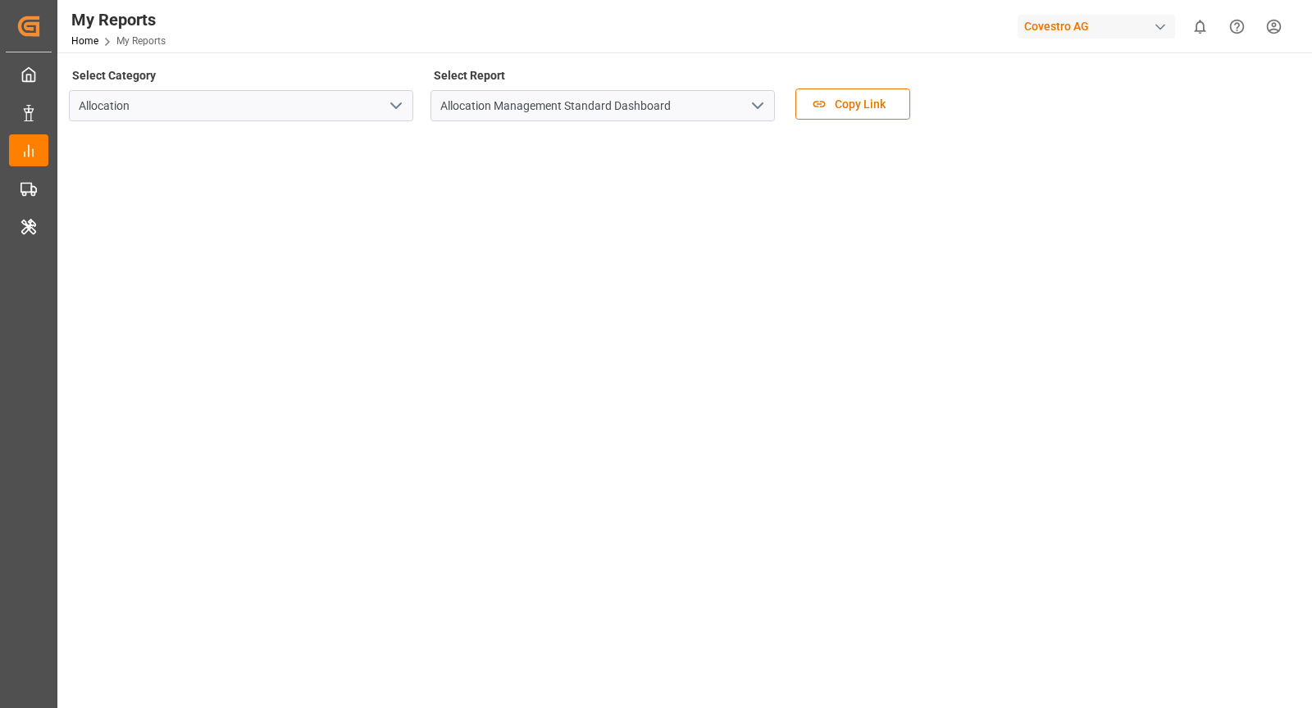
click at [395, 106] on icon "open menu" at bounding box center [396, 106] width 20 height 20
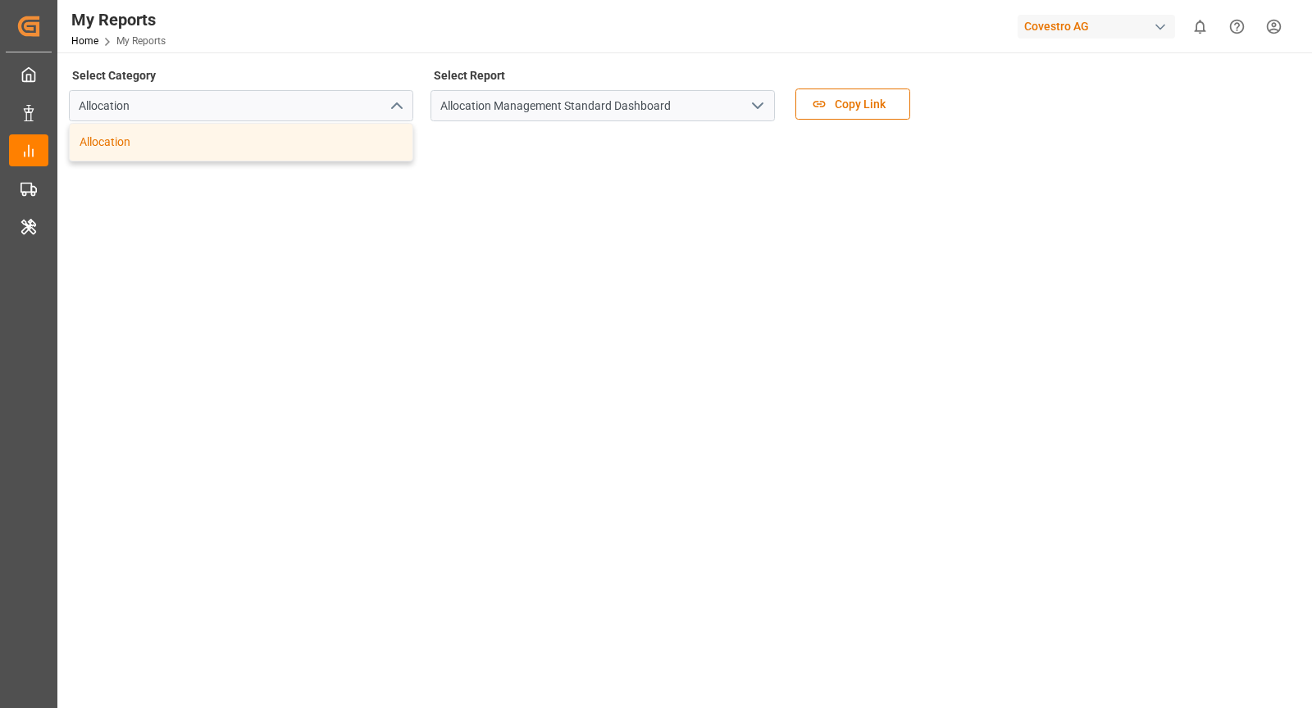
click at [374, 143] on div "Allocation" at bounding box center [241, 142] width 343 height 37
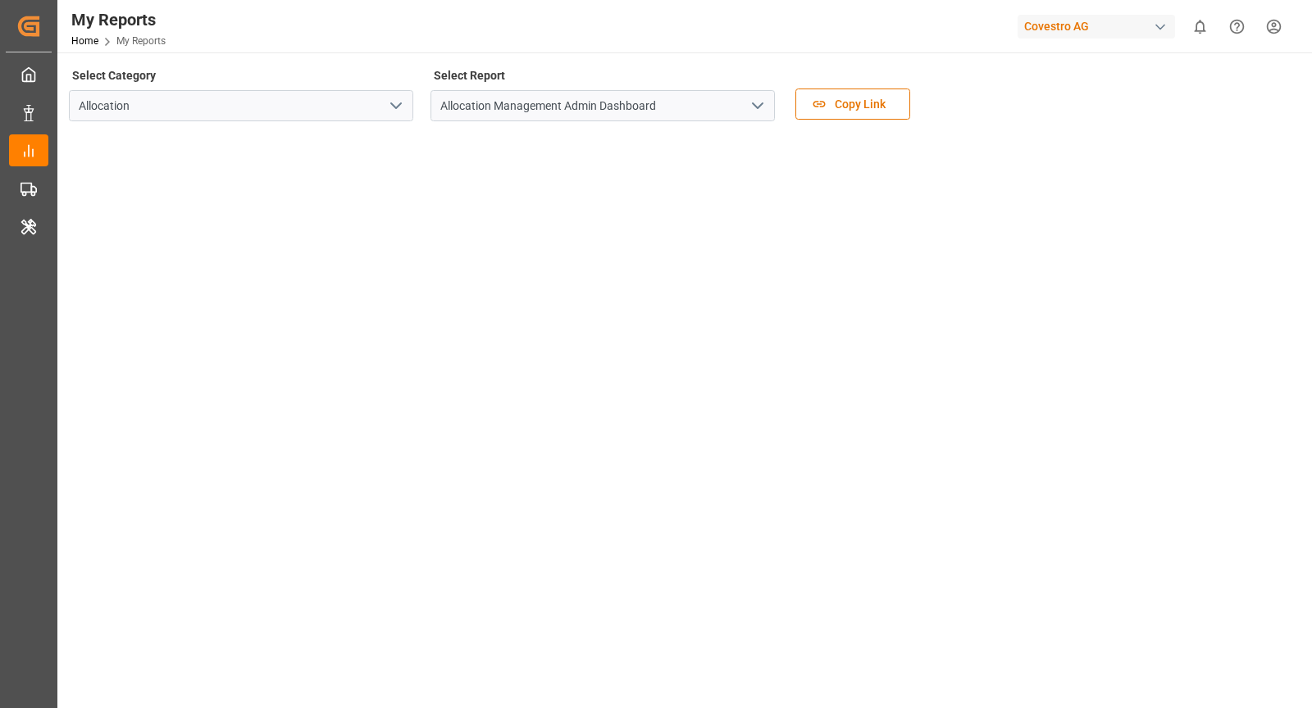
click at [758, 98] on icon "open menu" at bounding box center [758, 106] width 20 height 20
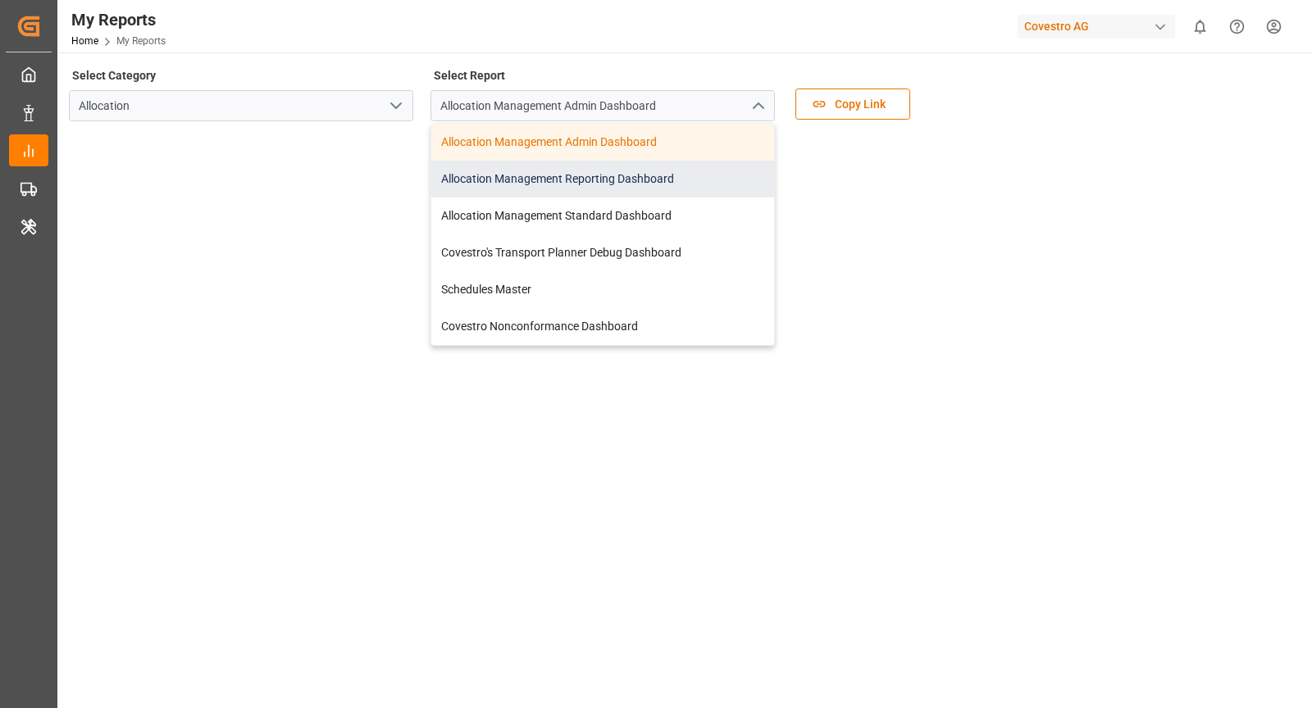
click at [635, 182] on div "Allocation Management Reporting Dashboard" at bounding box center [602, 179] width 343 height 37
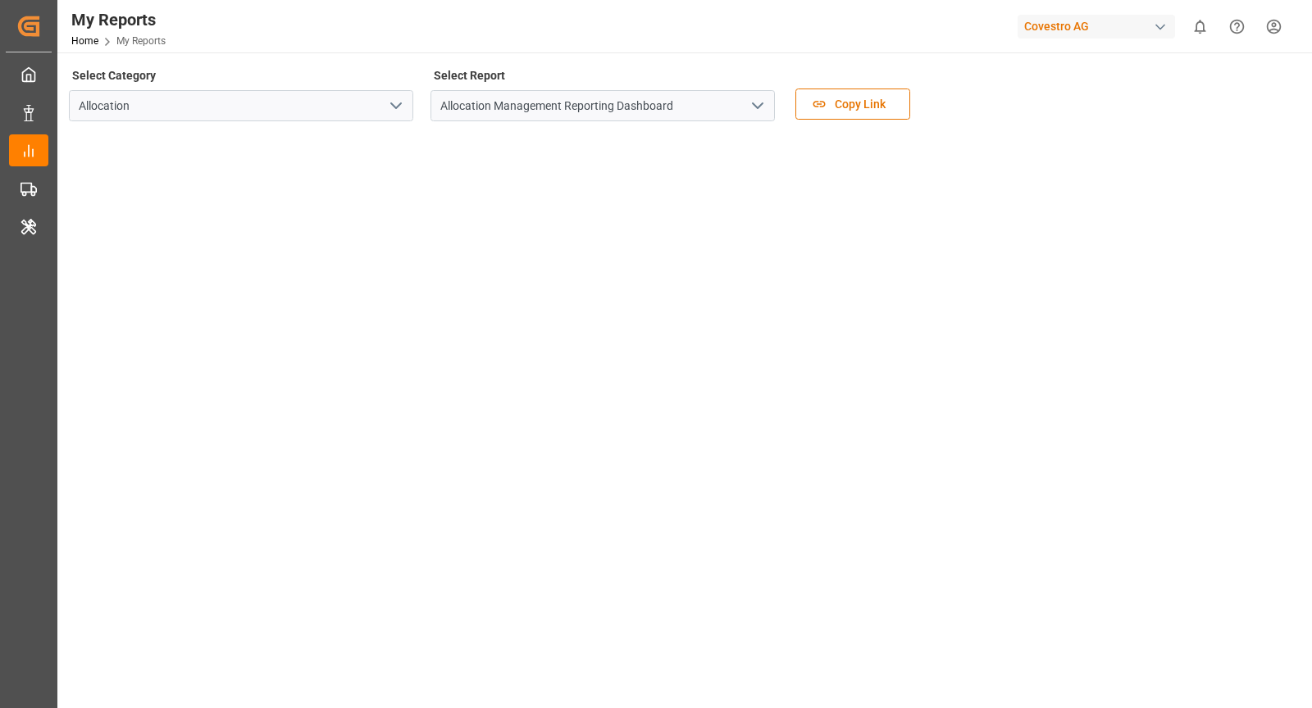
click at [766, 101] on icon "open menu" at bounding box center [758, 106] width 20 height 20
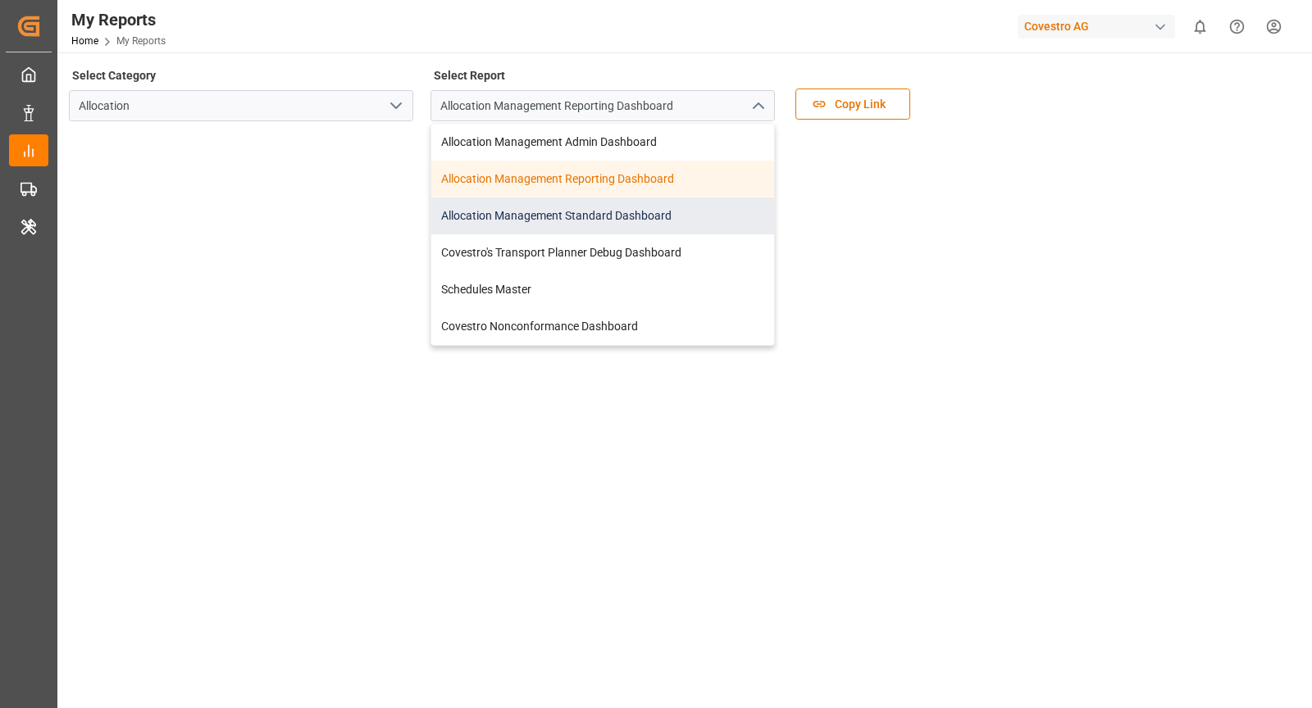
click at [599, 212] on div "Allocation Management Standard Dashboard" at bounding box center [602, 216] width 343 height 37
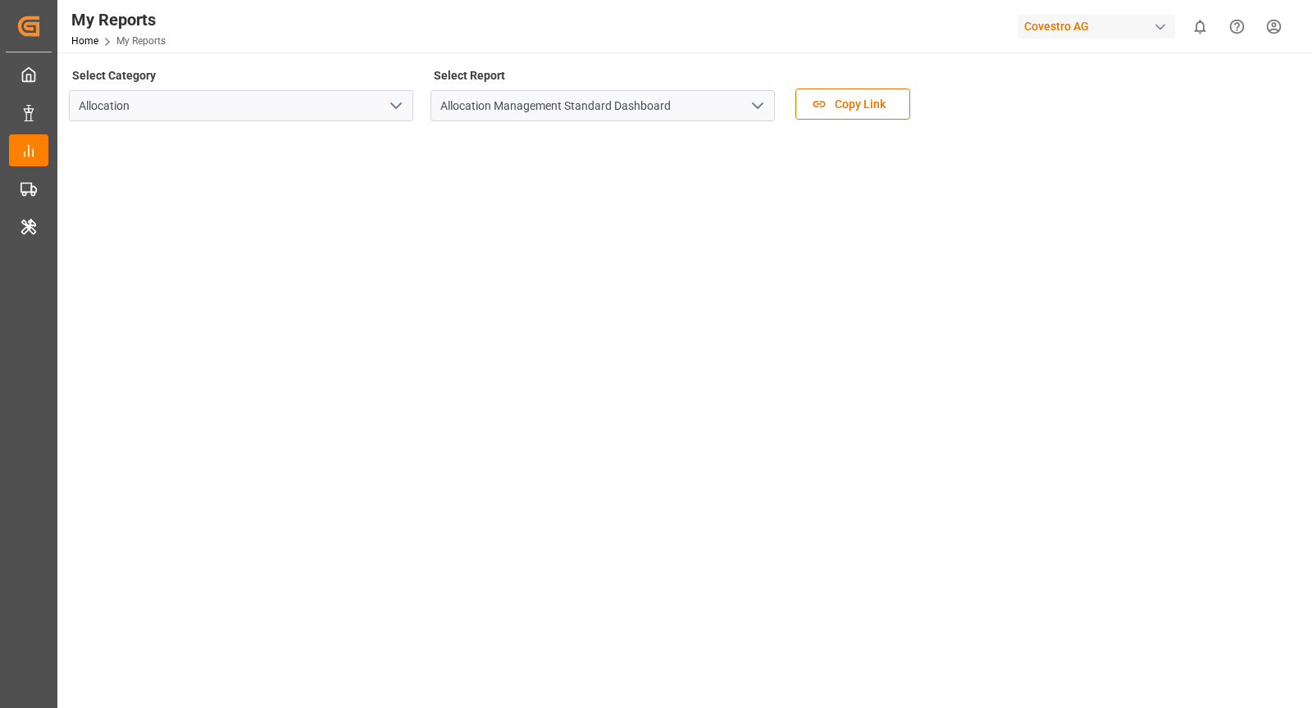
click at [926, 203] on tableau-viz at bounding box center [683, 380] width 1225 height 492
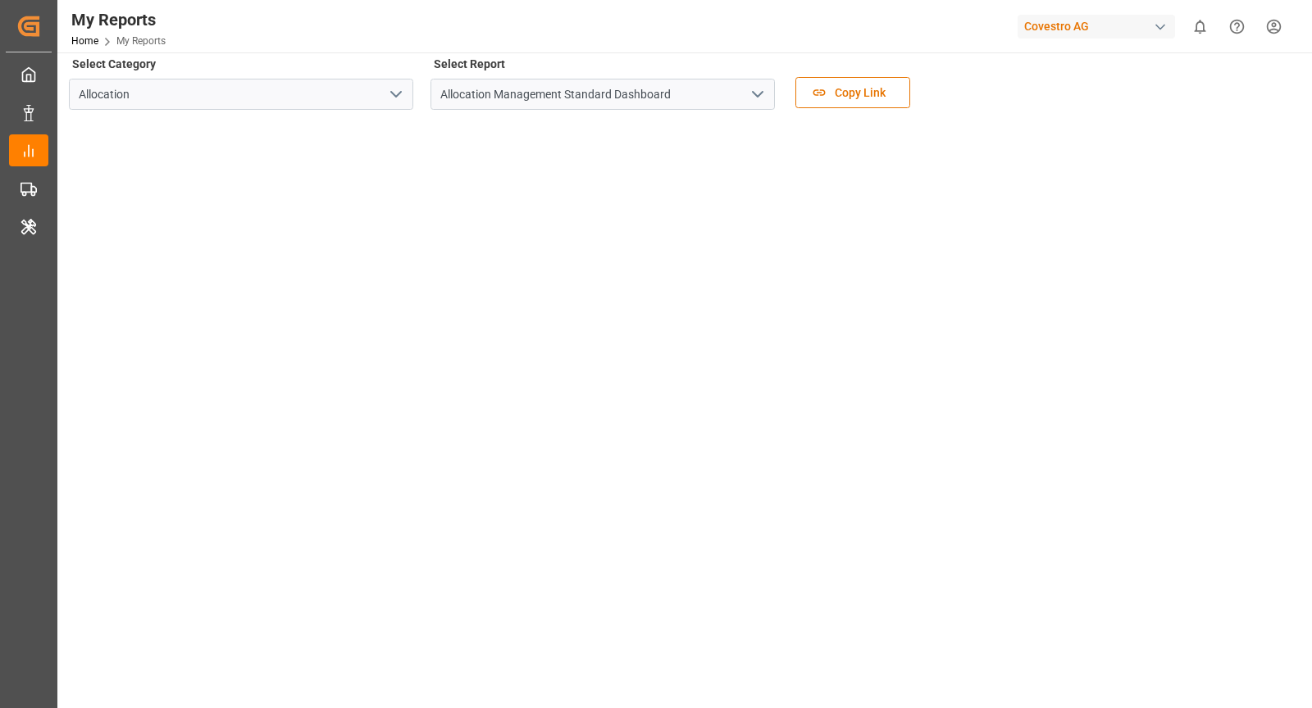
scroll to position [23, 0]
click at [1145, 23] on div "Covestro AG" at bounding box center [1095, 27] width 157 height 24
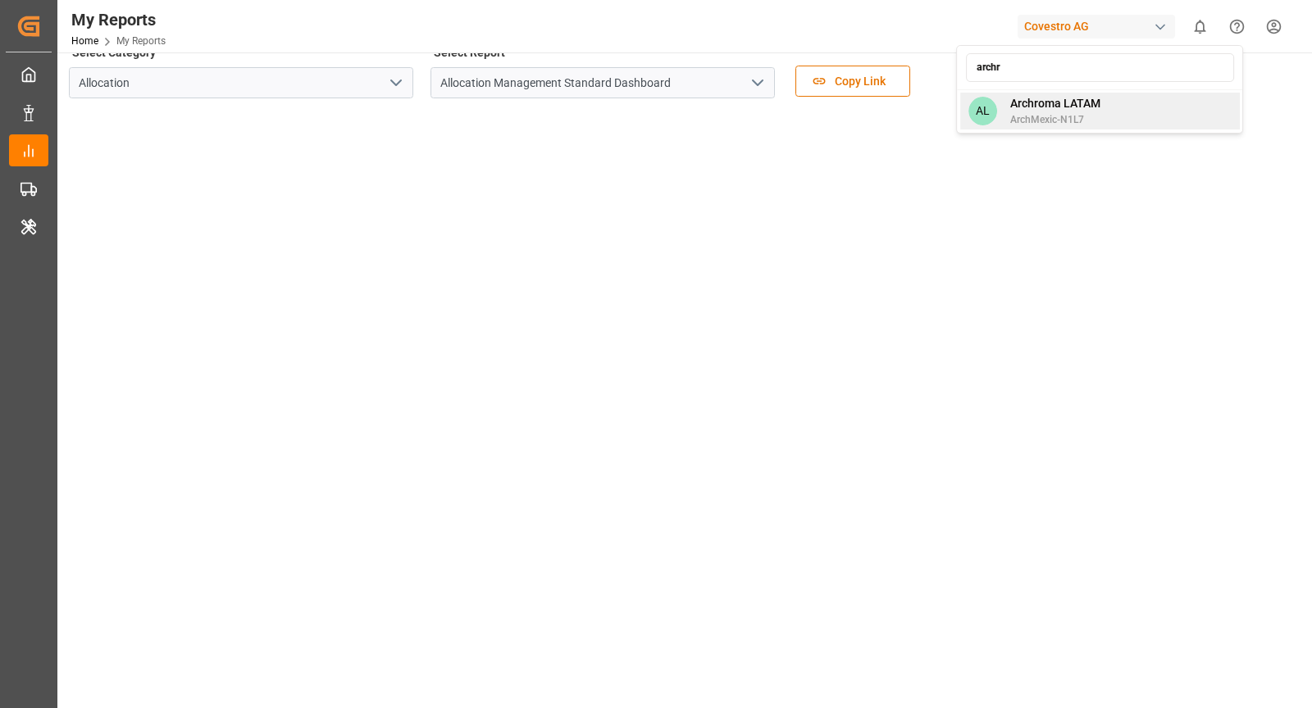
type input "archr"
click at [1115, 110] on div "AL Archroma LATAM ArchMexic-N1L7" at bounding box center [1100, 111] width 280 height 37
